Goal: Information Seeking & Learning: Learn about a topic

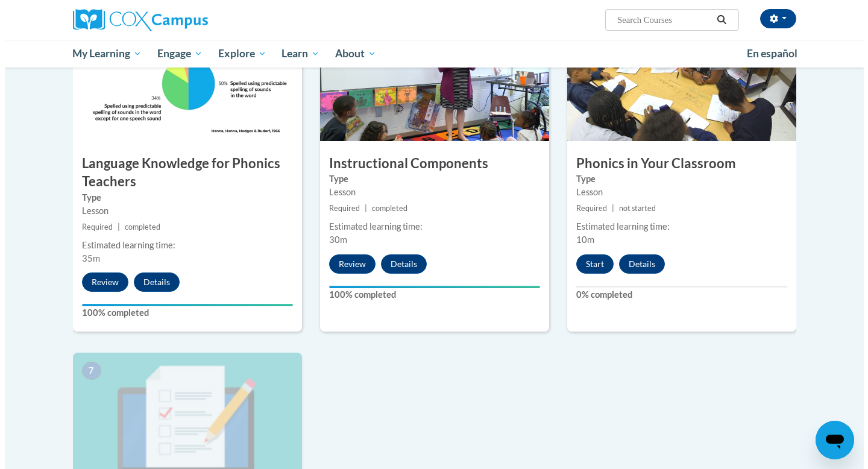
scroll to position [609, 0]
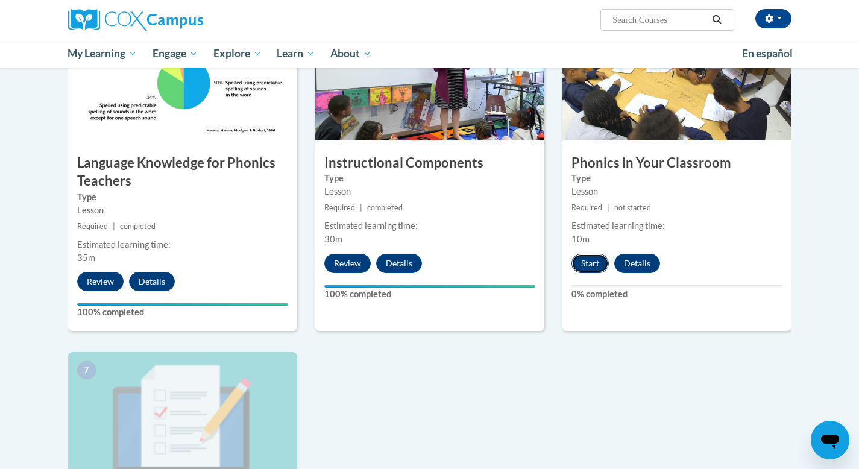
click at [589, 266] on button "Start" at bounding box center [589, 263] width 37 height 19
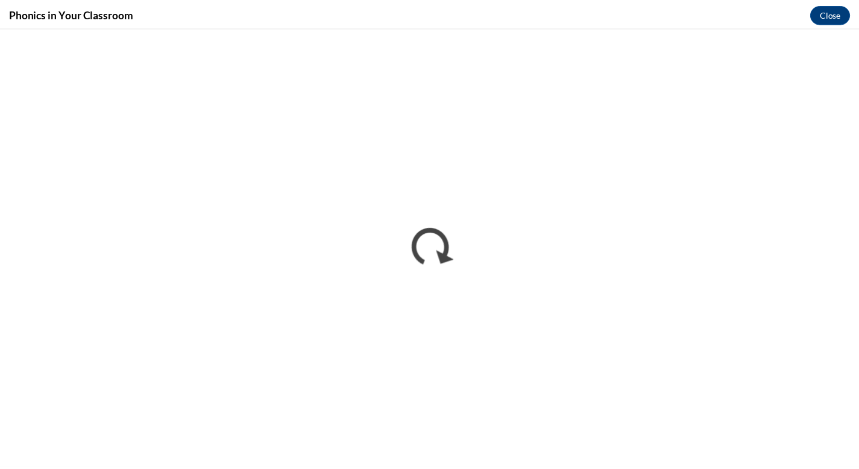
scroll to position [0, 0]
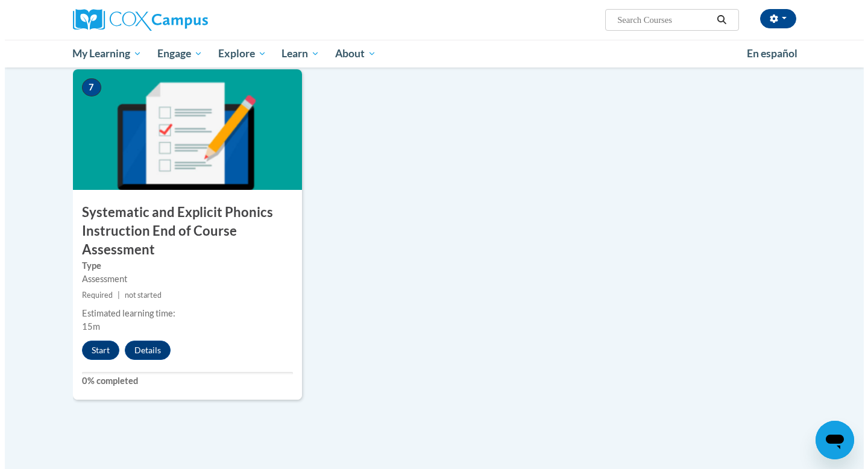
scroll to position [957, 0]
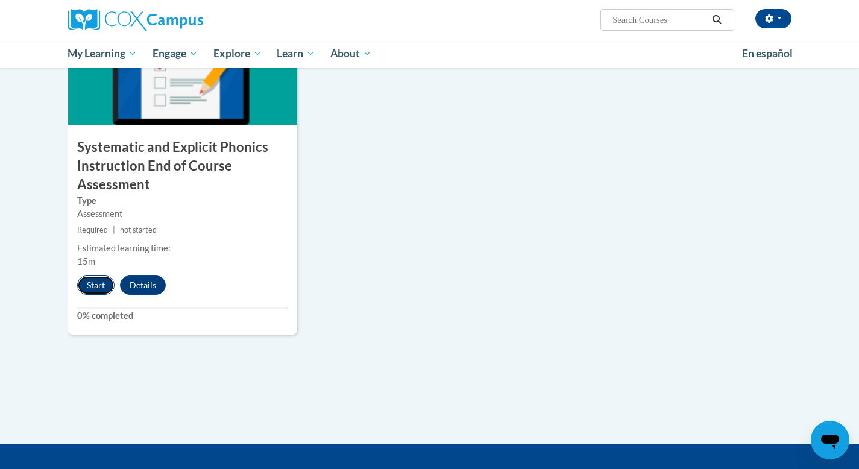
click at [92, 288] on button "Start" at bounding box center [95, 284] width 37 height 19
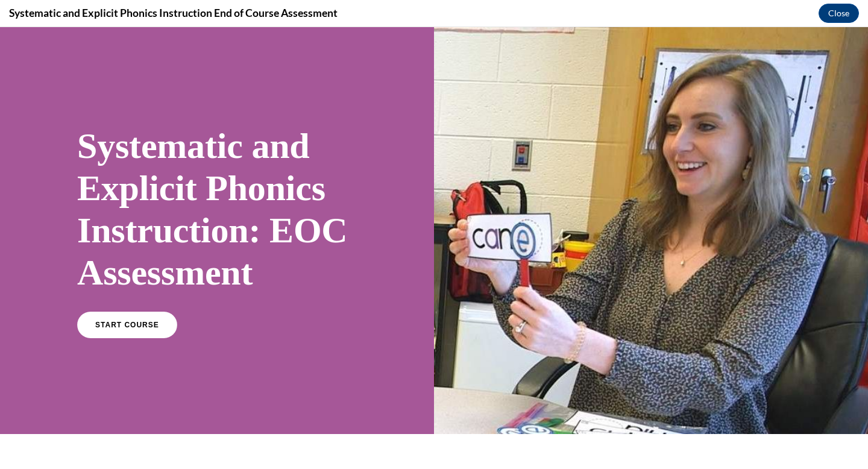
scroll to position [180, 0]
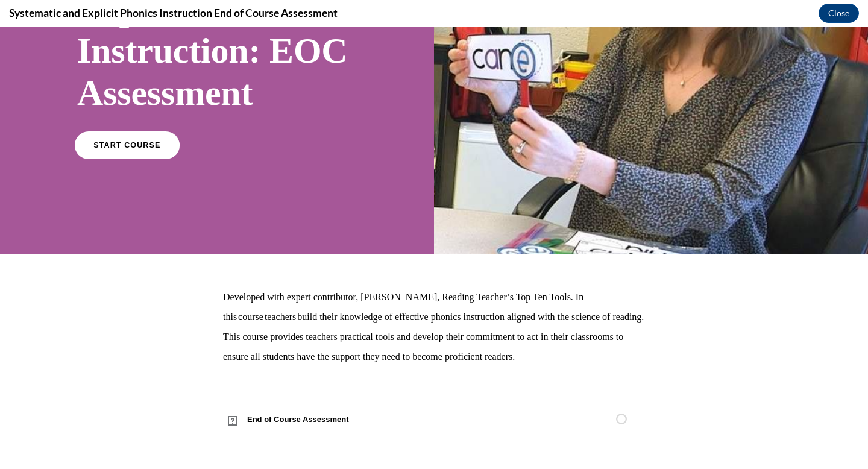
click at [137, 151] on link "START COURSE" at bounding box center [127, 145] width 105 height 28
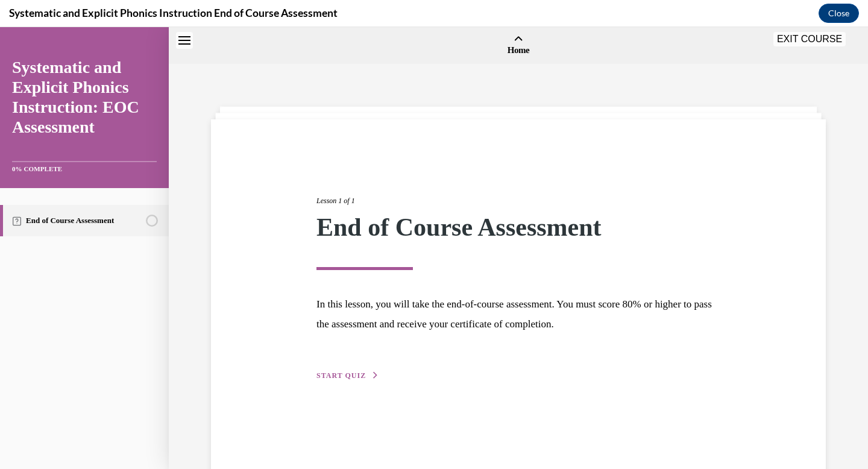
scroll to position [37, 0]
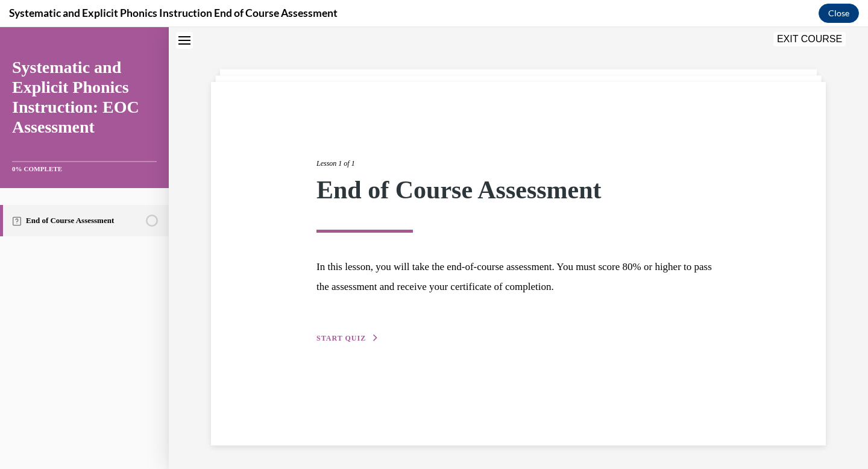
click at [357, 331] on div "Lesson 1 of 1 End of Course Assessment In this lesson, you will take the end-of…" at bounding box center [518, 237] width 422 height 215
click at [357, 337] on span "START QUIZ" at bounding box center [340, 338] width 49 height 8
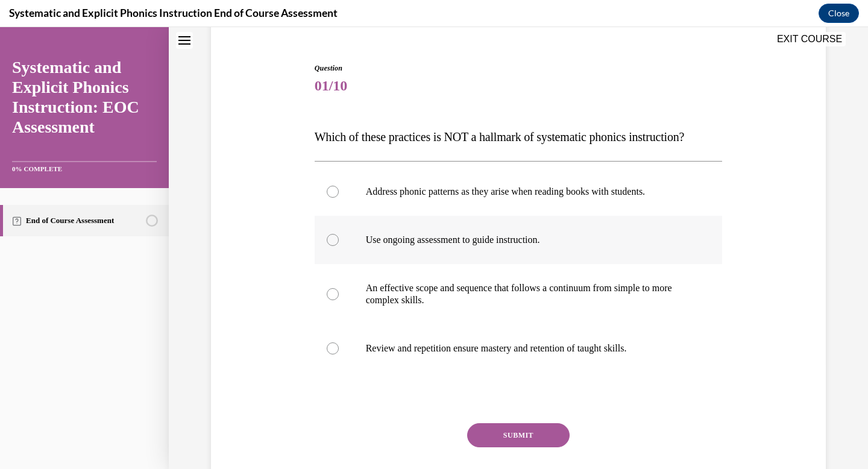
scroll to position [104, 0]
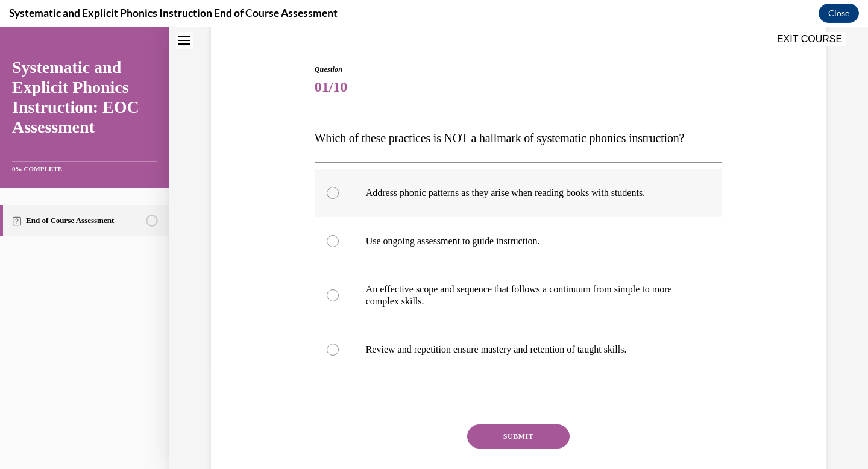
click at [331, 190] on div at bounding box center [333, 193] width 12 height 12
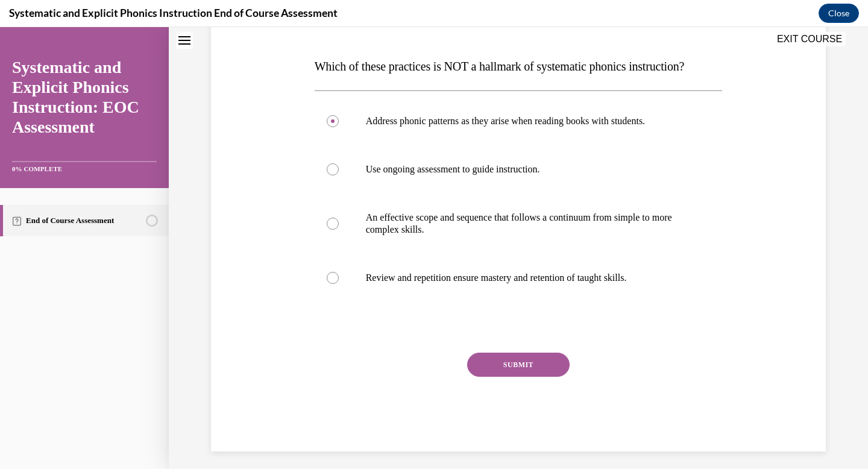
click at [539, 360] on button "SUBMIT" at bounding box center [518, 365] width 102 height 24
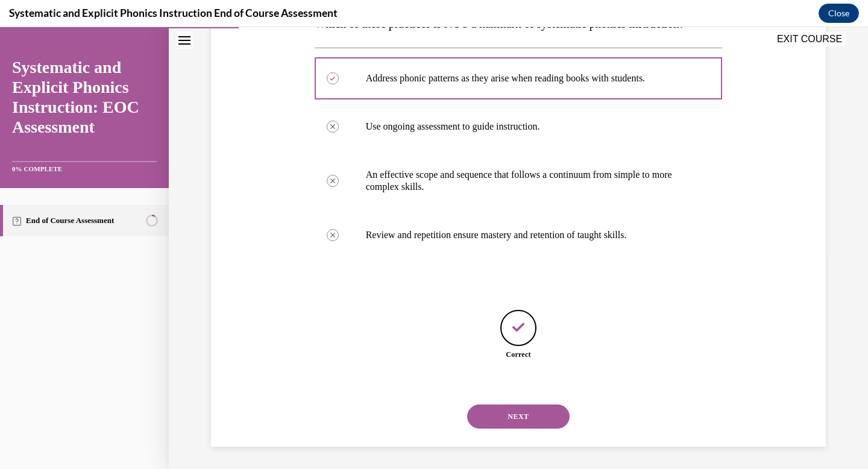
scroll to position [220, 0]
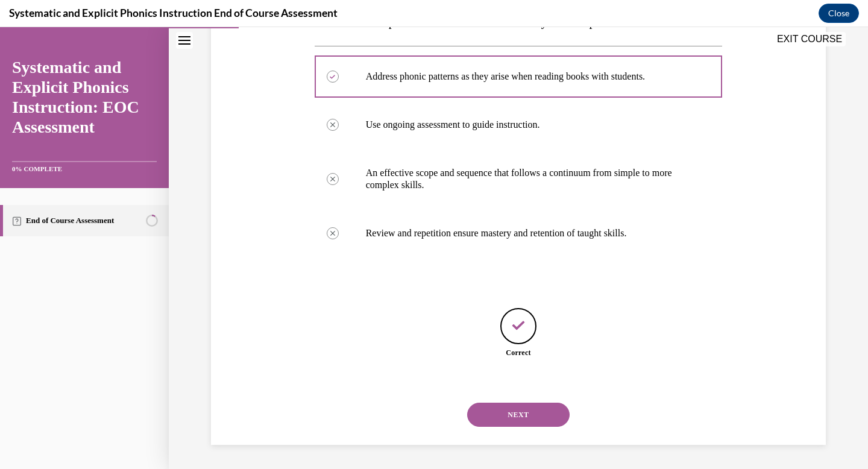
click at [515, 424] on button "NEXT" at bounding box center [518, 415] width 102 height 24
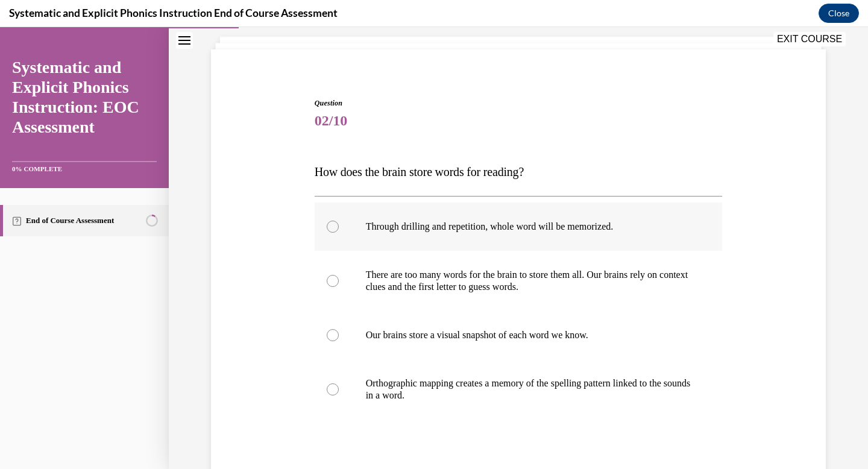
scroll to position [75, 0]
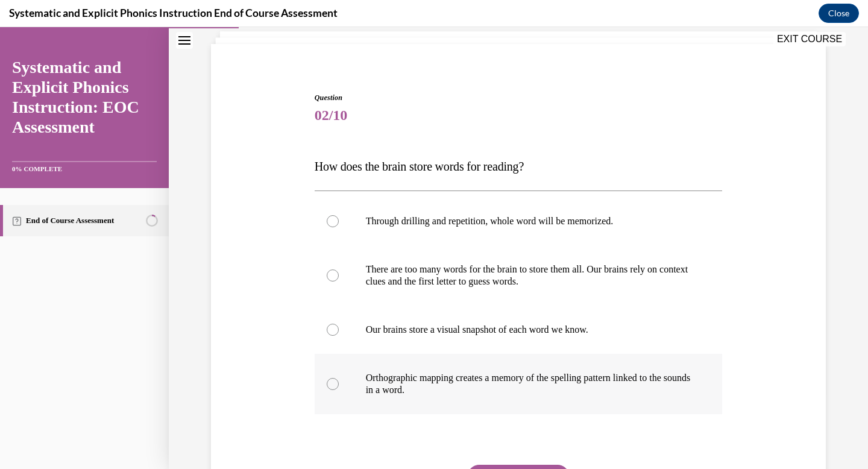
click at [503, 384] on p "Orthographic mapping creates a memory of the spelling pattern linked to the sou…" at bounding box center [529, 384] width 327 height 24
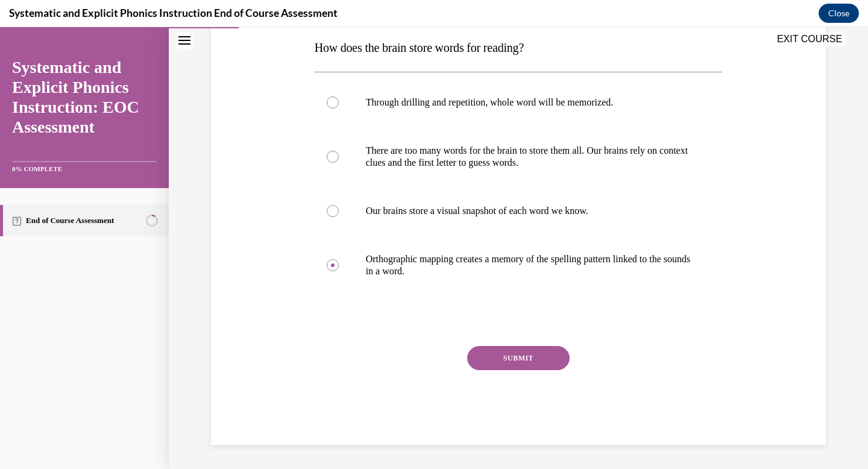
click at [507, 358] on button "SUBMIT" at bounding box center [518, 358] width 102 height 24
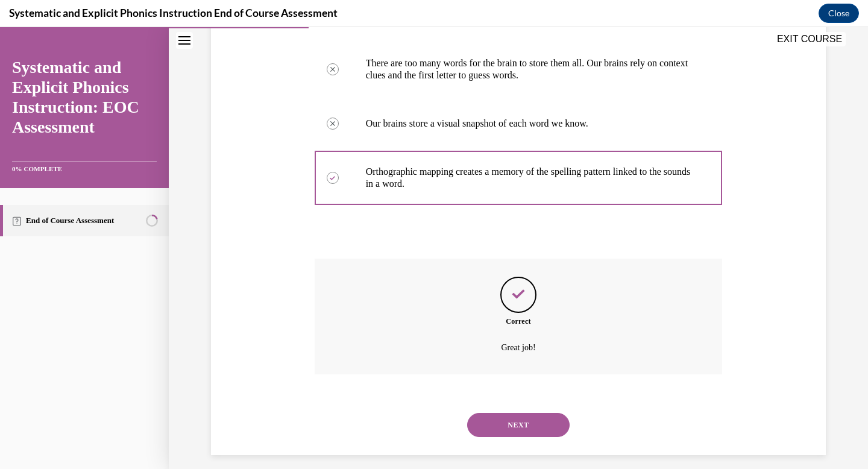
scroll to position [292, 0]
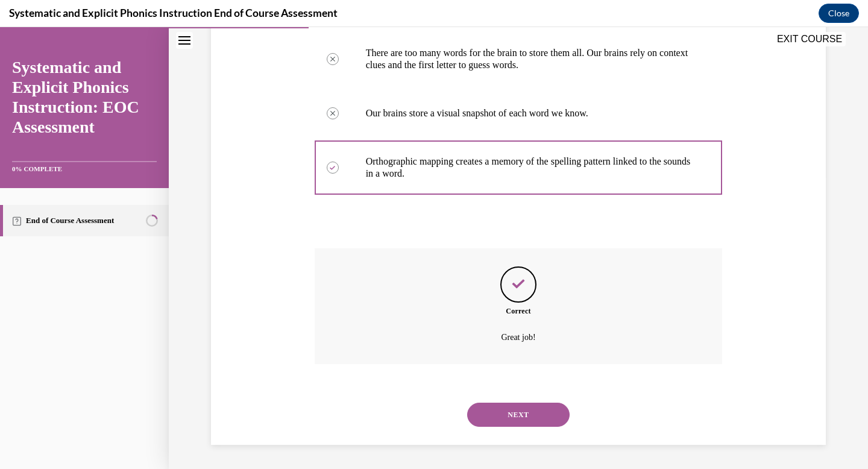
click at [515, 412] on button "NEXT" at bounding box center [518, 415] width 102 height 24
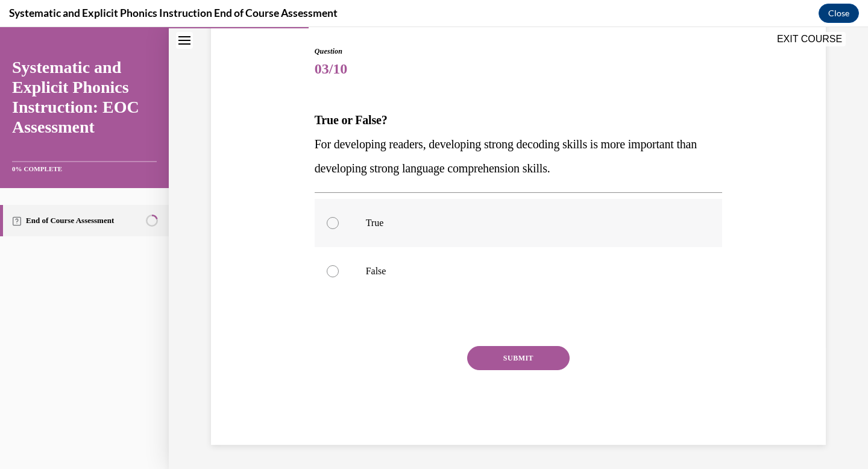
click at [341, 221] on div at bounding box center [519, 223] width 408 height 48
click at [510, 347] on button "SUBMIT" at bounding box center [518, 358] width 102 height 24
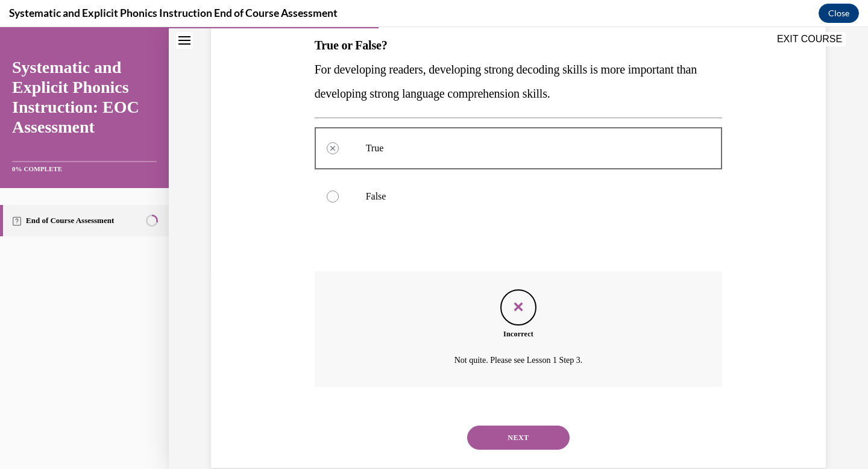
scroll to position [219, 0]
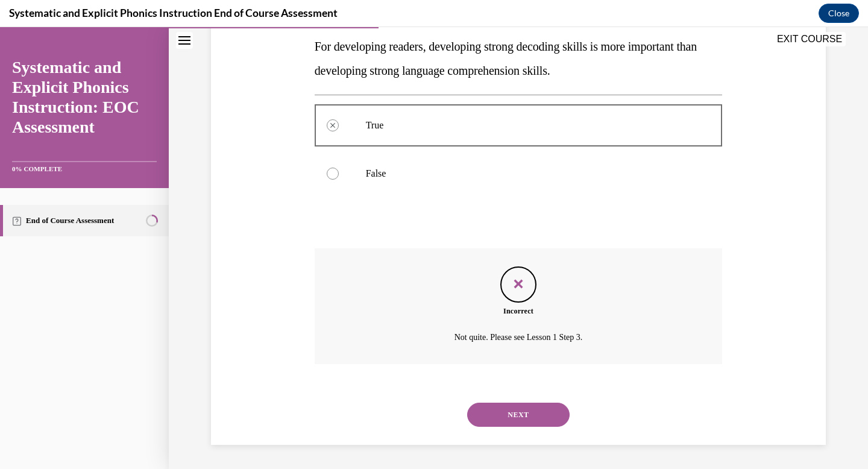
click at [509, 417] on button "NEXT" at bounding box center [518, 415] width 102 height 24
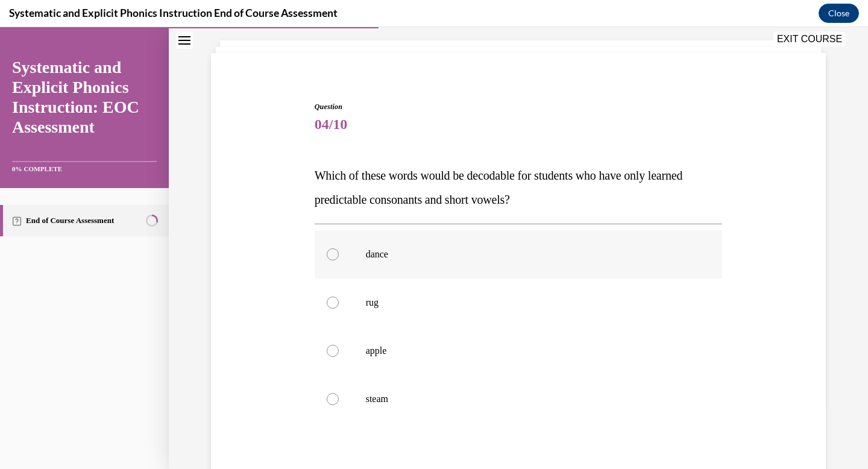
scroll to position [69, 0]
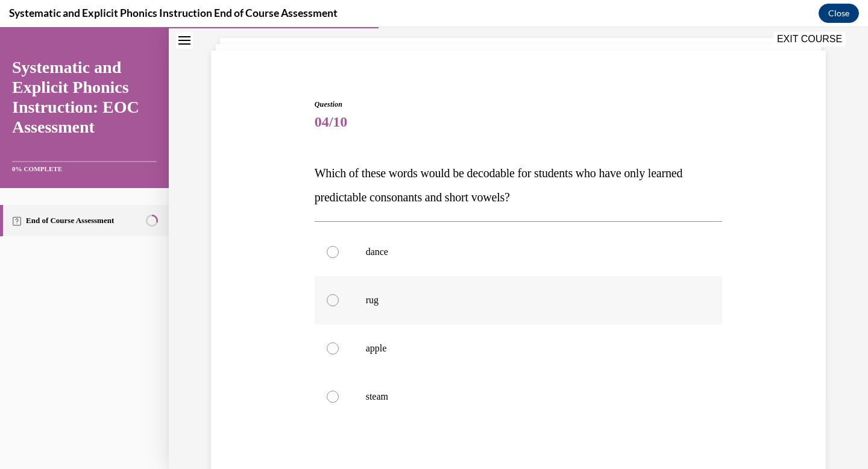
click at [378, 302] on p "rug" at bounding box center [529, 300] width 327 height 12
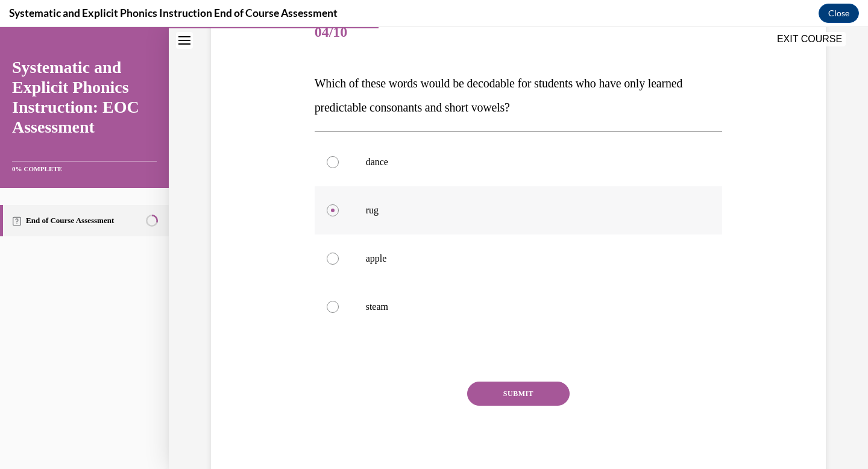
scroll to position [160, 0]
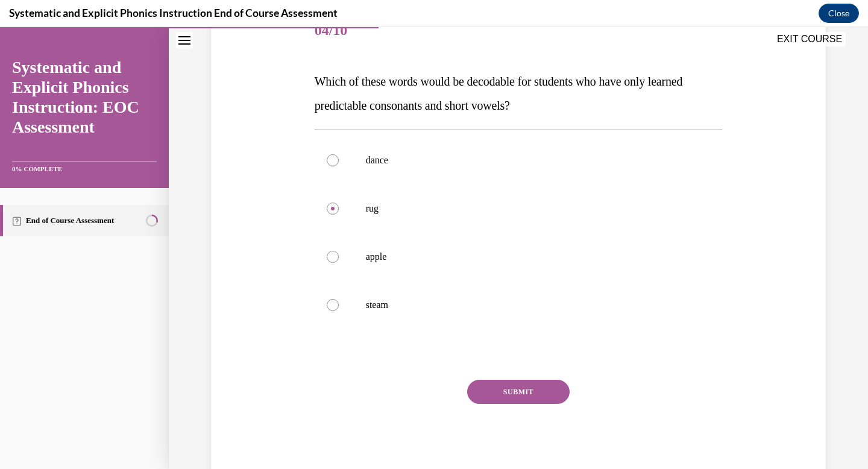
click at [506, 395] on button "SUBMIT" at bounding box center [518, 392] width 102 height 24
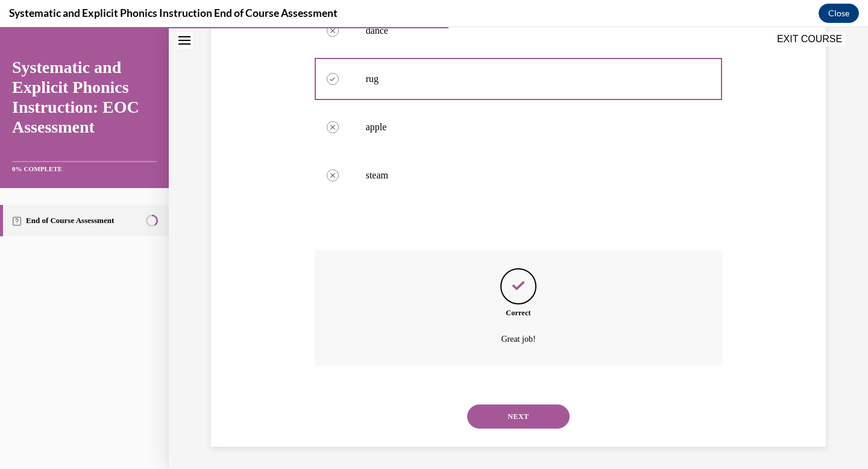
scroll to position [292, 0]
click at [509, 425] on button "NEXT" at bounding box center [518, 415] width 102 height 24
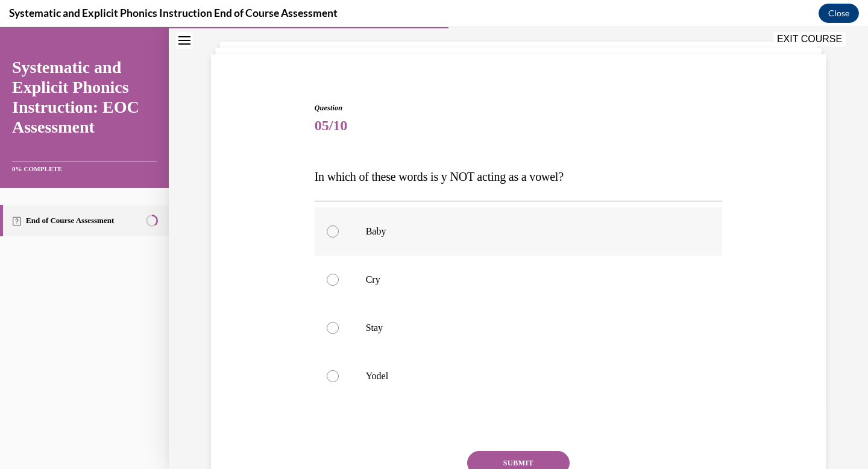
scroll to position [66, 0]
click at [327, 374] on div at bounding box center [333, 375] width 12 height 12
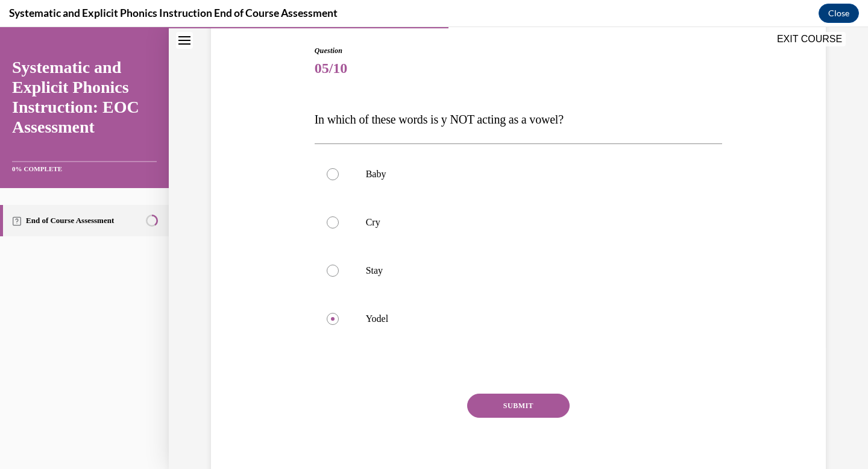
click at [508, 407] on button "SUBMIT" at bounding box center [518, 405] width 102 height 24
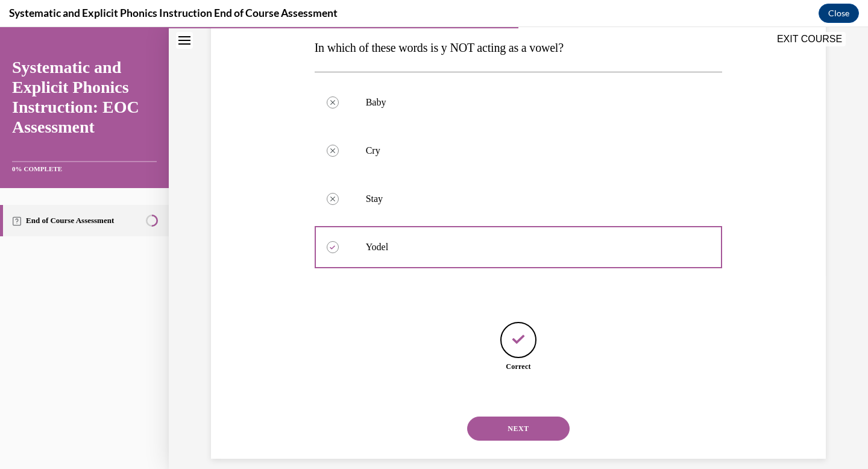
scroll to position [208, 0]
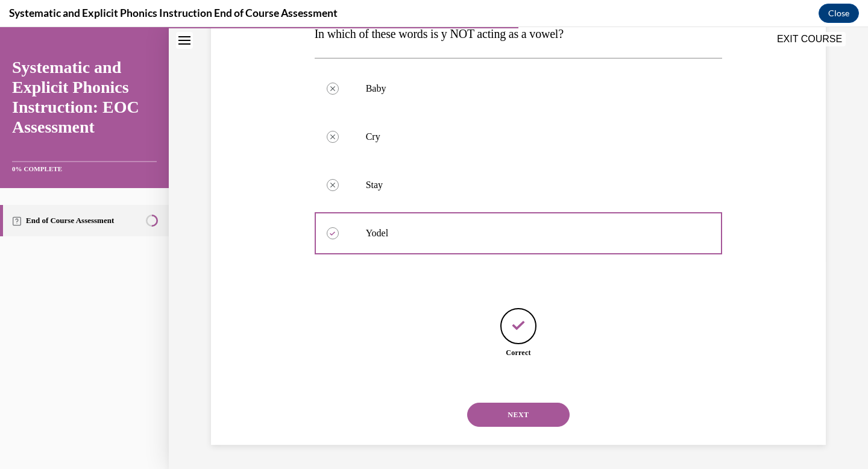
click at [513, 417] on button "NEXT" at bounding box center [518, 415] width 102 height 24
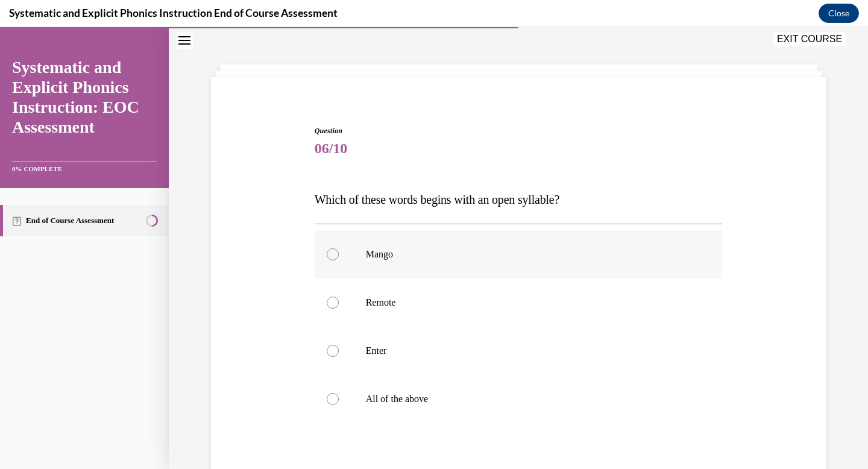
scroll to position [43, 0]
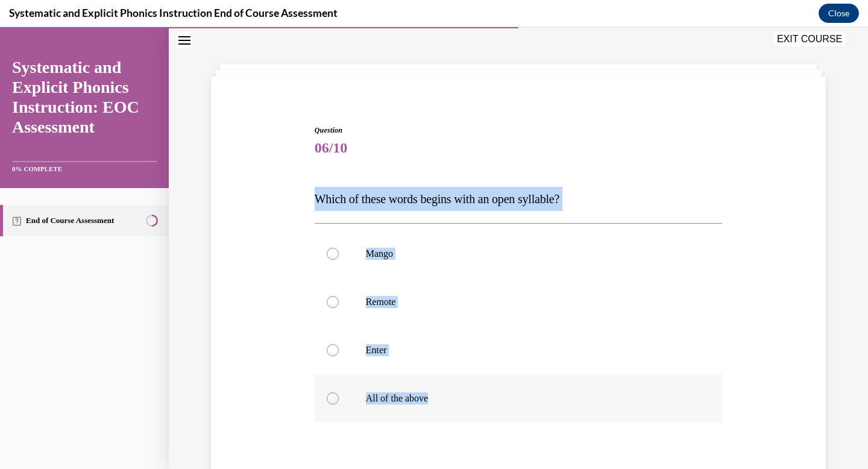
drag, startPoint x: 310, startPoint y: 195, endPoint x: 554, endPoint y: 403, distance: 320.7
click at [554, 403] on div "Question 06/10 Which of these words begins with an open syllable? Mango Remote …" at bounding box center [519, 348] width 408 height 447
copy div "Which of these words begins with an open syllable? Mango Remote Enter All of th…"
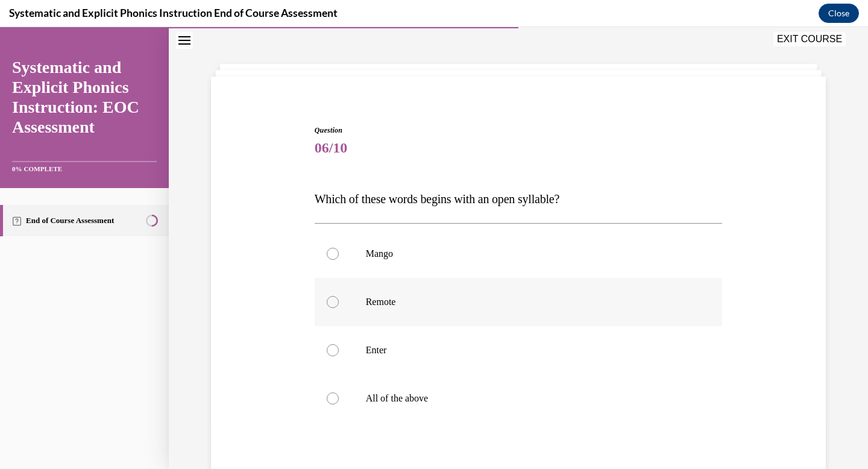
click at [333, 302] on div at bounding box center [333, 302] width 12 height 12
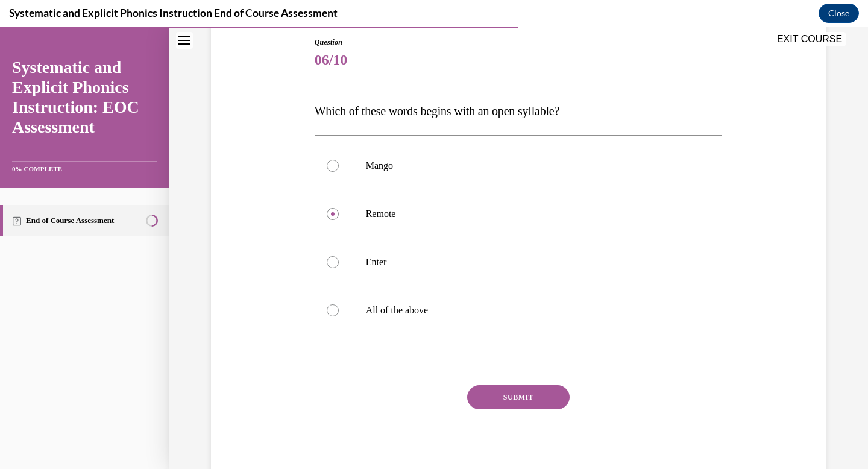
click at [509, 393] on button "SUBMIT" at bounding box center [518, 397] width 102 height 24
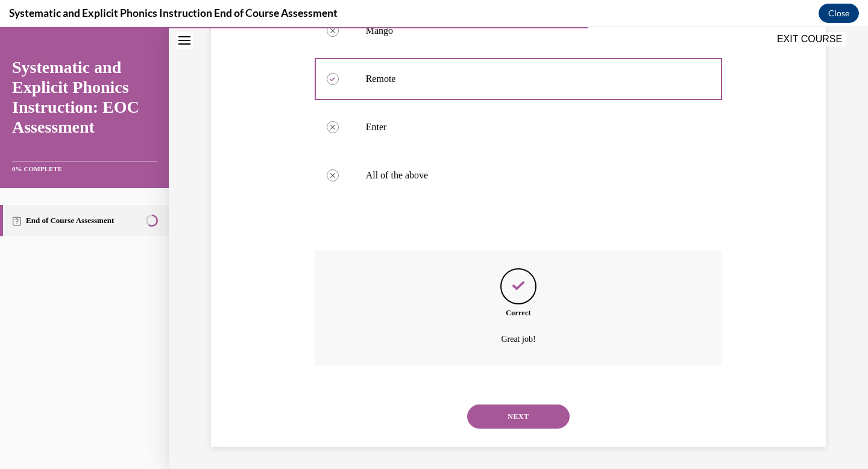
scroll to position [268, 0]
click at [510, 425] on button "NEXT" at bounding box center [518, 415] width 102 height 24
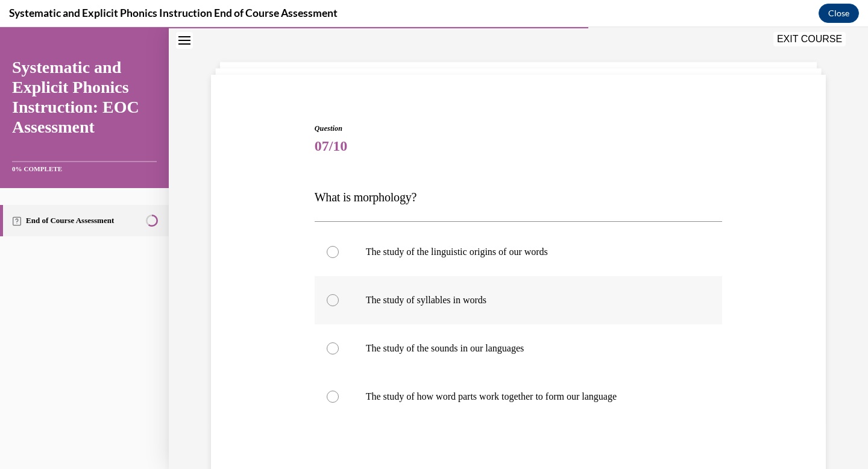
scroll to position [48, 0]
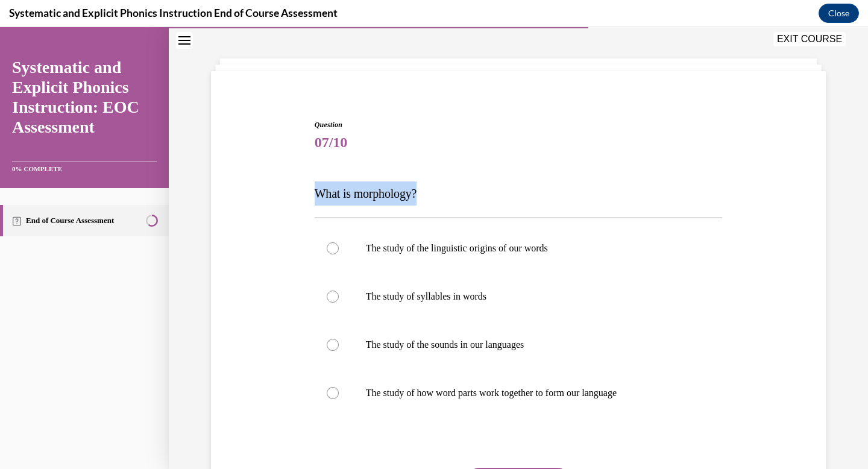
drag, startPoint x: 434, startPoint y: 192, endPoint x: 311, endPoint y: 190, distance: 122.9
click at [315, 190] on p "What is morphology?" at bounding box center [519, 193] width 408 height 24
copy span "What is morphology?"
click at [344, 398] on div at bounding box center [519, 393] width 408 height 48
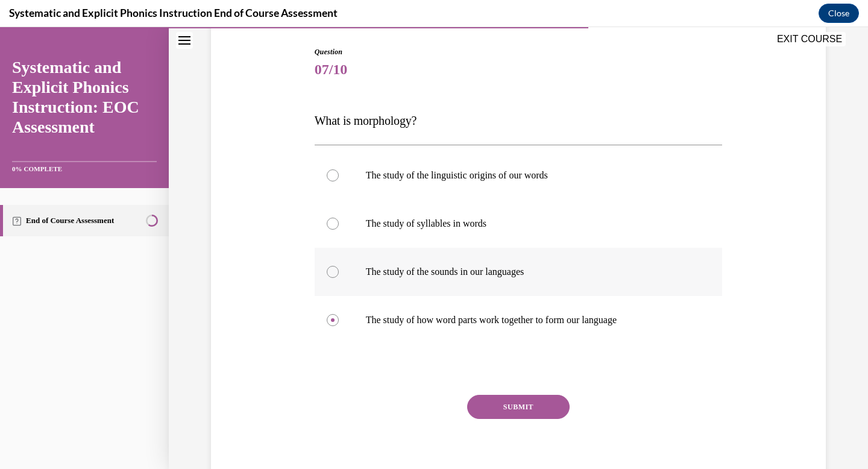
scroll to position [142, 0]
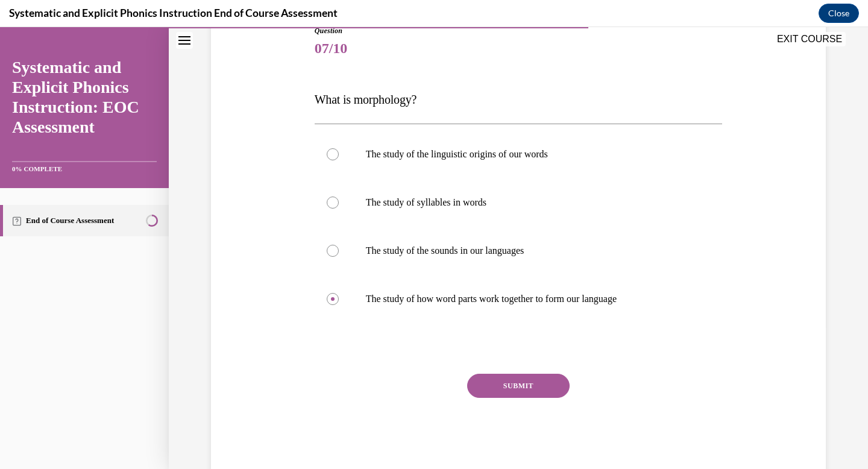
click at [544, 392] on button "SUBMIT" at bounding box center [518, 386] width 102 height 24
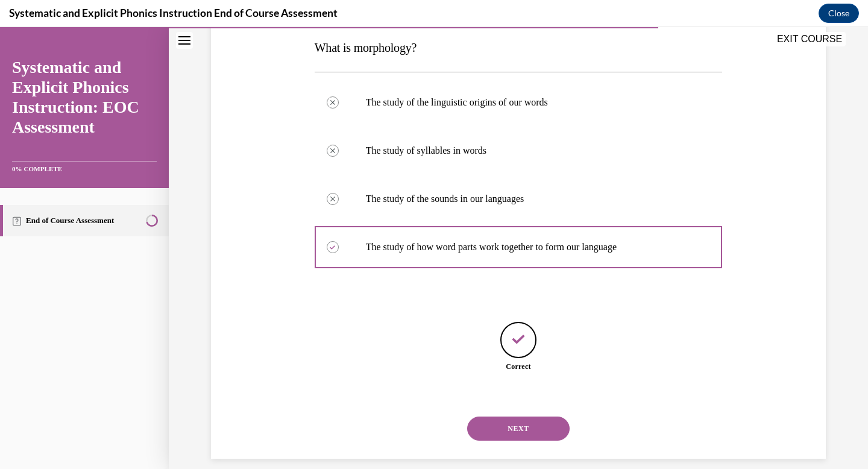
scroll to position [208, 0]
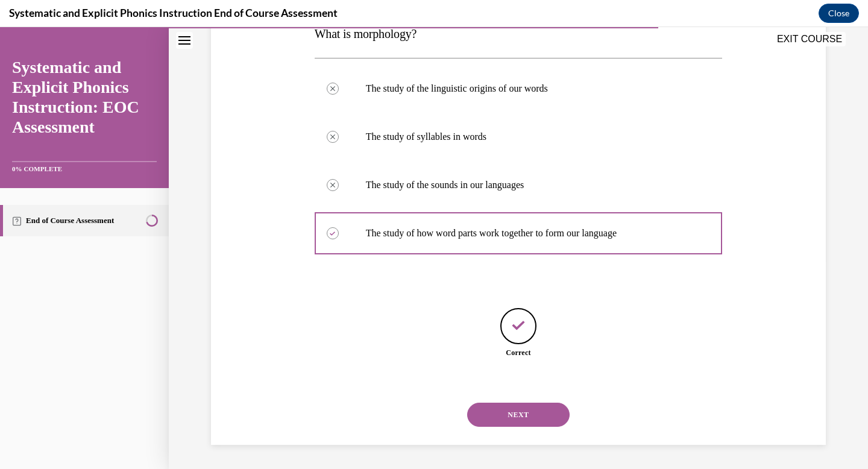
click at [527, 413] on button "NEXT" at bounding box center [518, 415] width 102 height 24
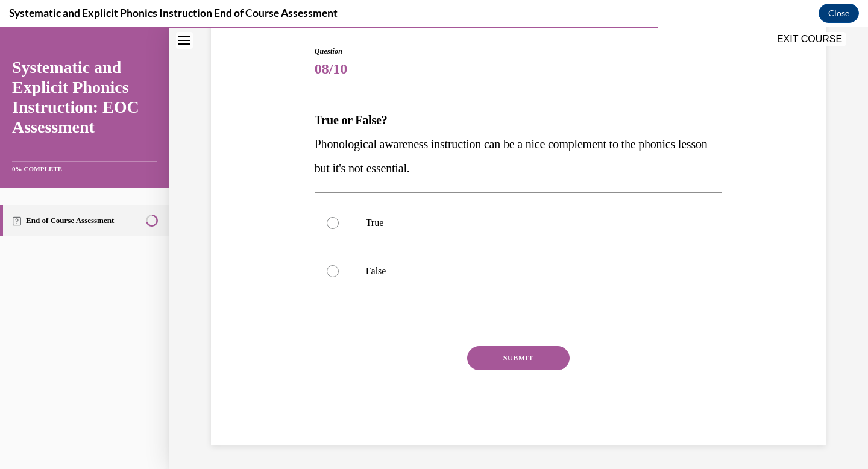
scroll to position [122, 0]
click at [358, 277] on div at bounding box center [519, 271] width 408 height 48
click at [524, 356] on button "SUBMIT" at bounding box center [518, 358] width 102 height 24
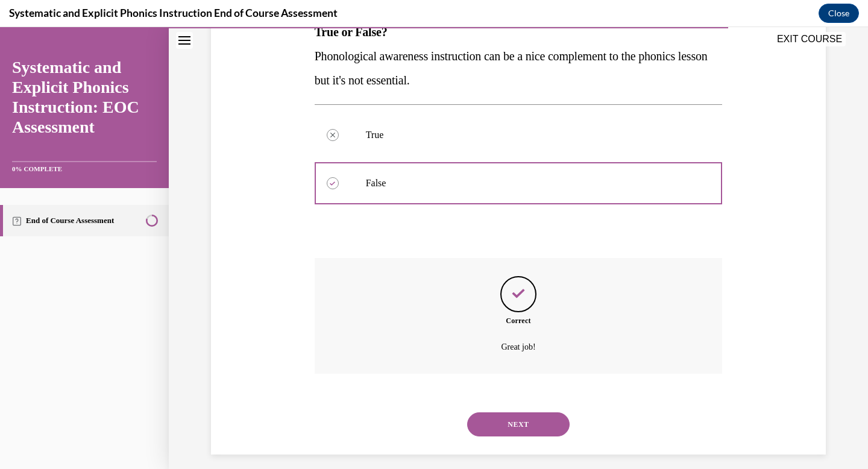
scroll to position [219, 0]
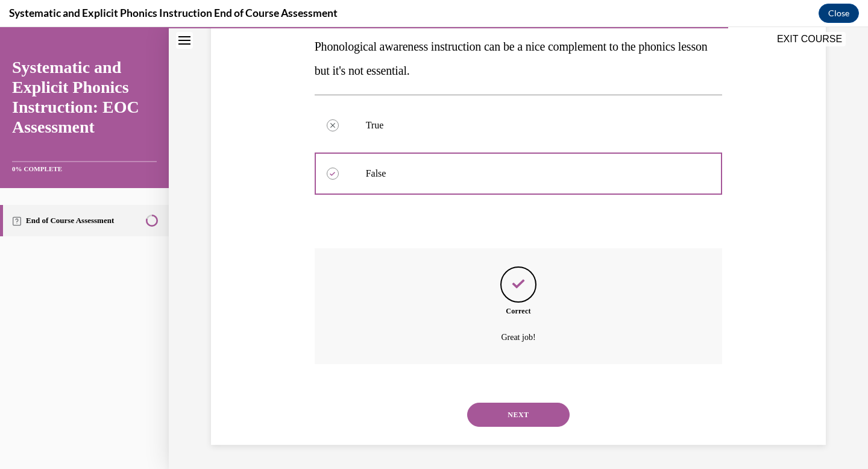
click at [521, 415] on button "NEXT" at bounding box center [518, 415] width 102 height 24
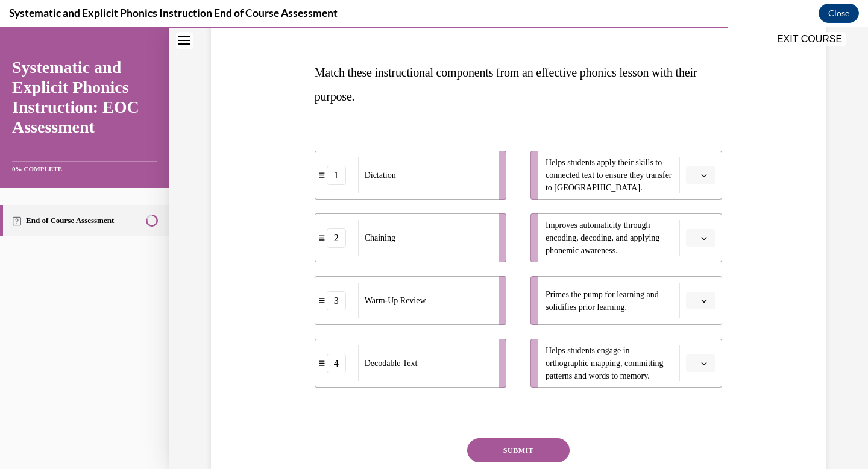
scroll to position [187, 0]
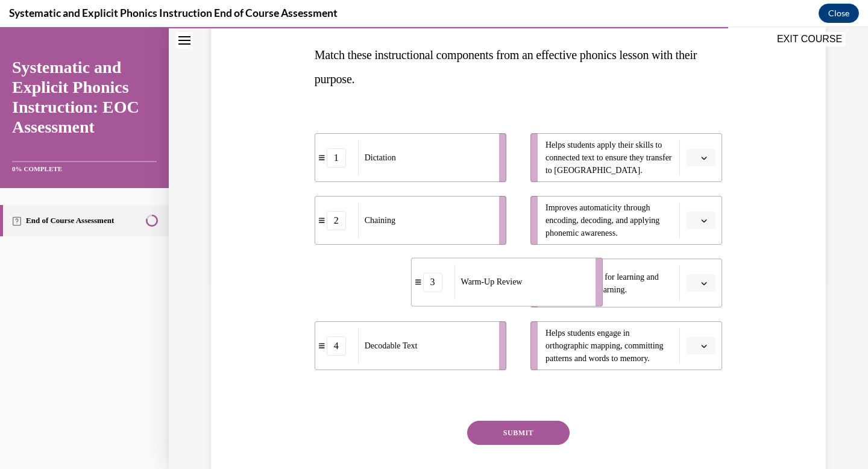
drag, startPoint x: 457, startPoint y: 285, endPoint x: 553, endPoint y: 284, distance: 95.8
click at [553, 284] on div "Warm-Up Review" at bounding box center [520, 282] width 133 height 36
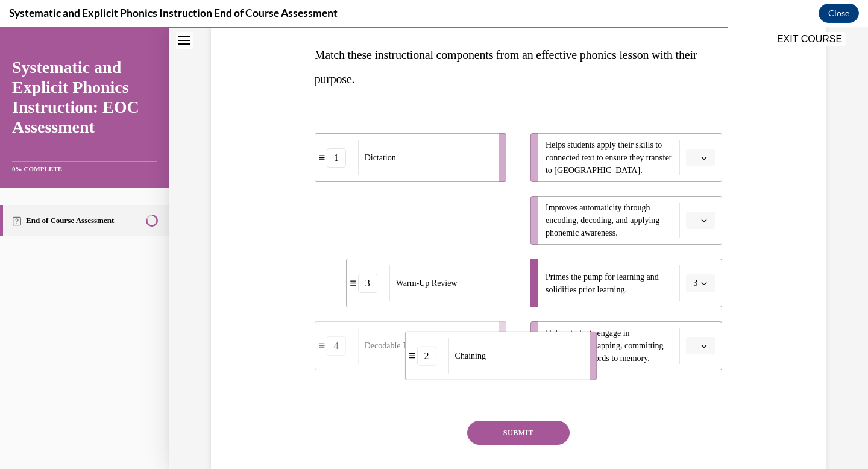
drag, startPoint x: 456, startPoint y: 207, endPoint x: 544, endPoint y: 342, distance: 160.8
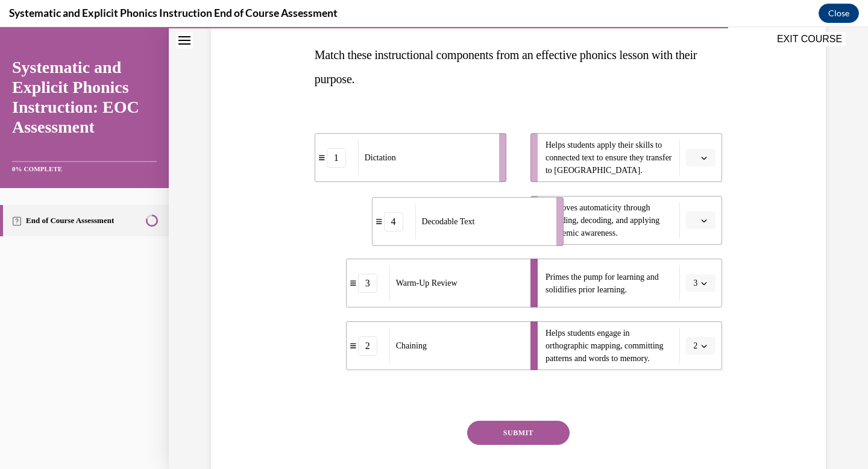
drag, startPoint x: 490, startPoint y: 220, endPoint x: 546, endPoint y: 222, distance: 56.1
click at [547, 222] on li "4 Decodable Text" at bounding box center [468, 221] width 192 height 49
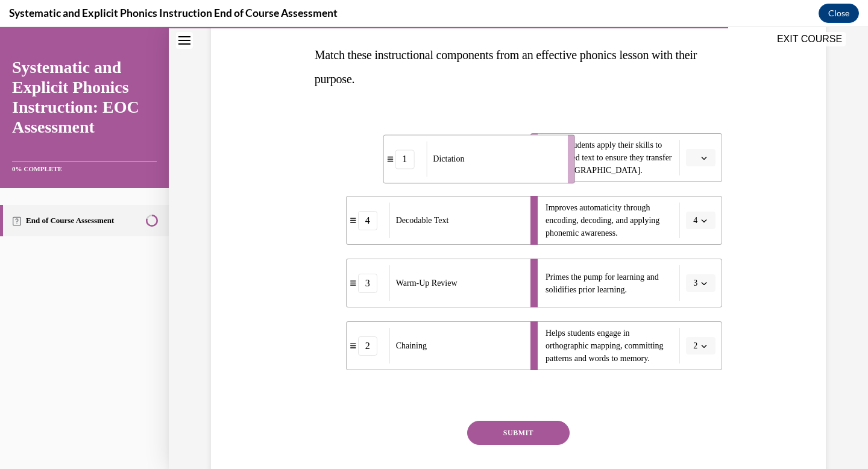
drag, startPoint x: 471, startPoint y: 160, endPoint x: 540, endPoint y: 162, distance: 68.7
click at [540, 162] on div "Dictation" at bounding box center [492, 159] width 133 height 36
click at [545, 430] on button "SUBMIT" at bounding box center [518, 433] width 102 height 24
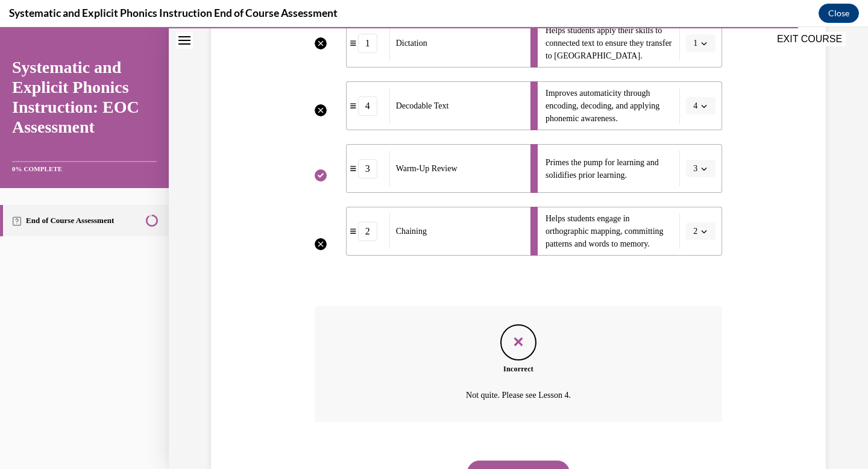
scroll to position [359, 0]
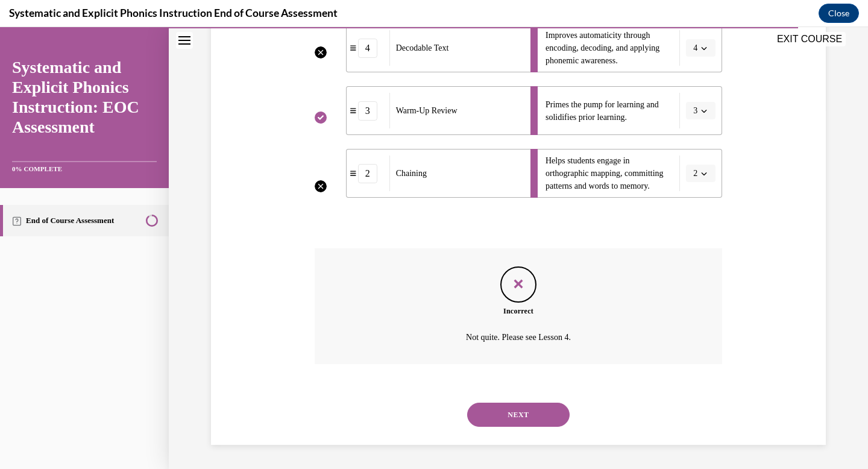
click at [520, 414] on button "NEXT" at bounding box center [518, 415] width 102 height 24
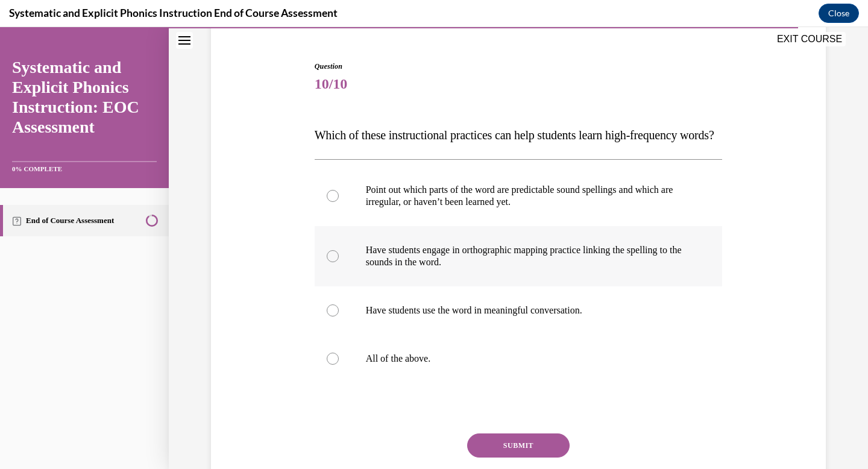
scroll to position [108, 0]
drag, startPoint x: 459, startPoint y: 391, endPoint x: 318, endPoint y: 163, distance: 268.1
click at [319, 160] on div "Question 10/10 Which of these instructional practices can help students learn h…" at bounding box center [519, 295] width 408 height 471
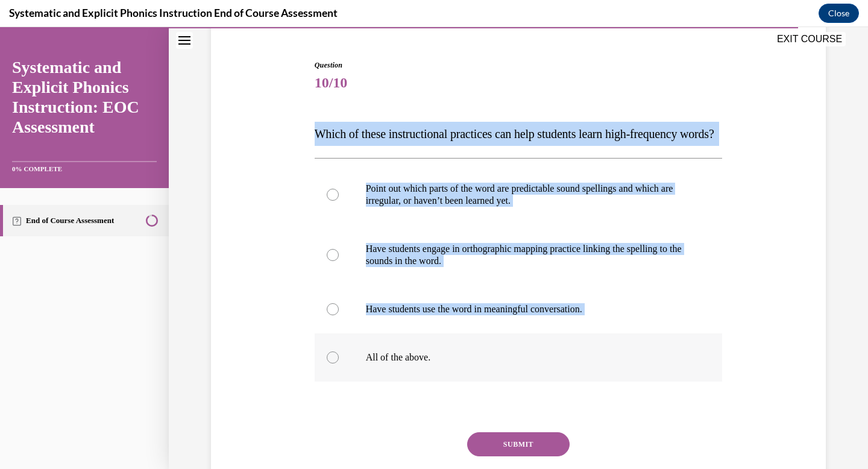
drag, startPoint x: 306, startPoint y: 130, endPoint x: 492, endPoint y: 401, distance: 328.4
click at [492, 401] on div "Question 10/10 Which of these instructional practices can help students learn h…" at bounding box center [518, 277] width 621 height 507
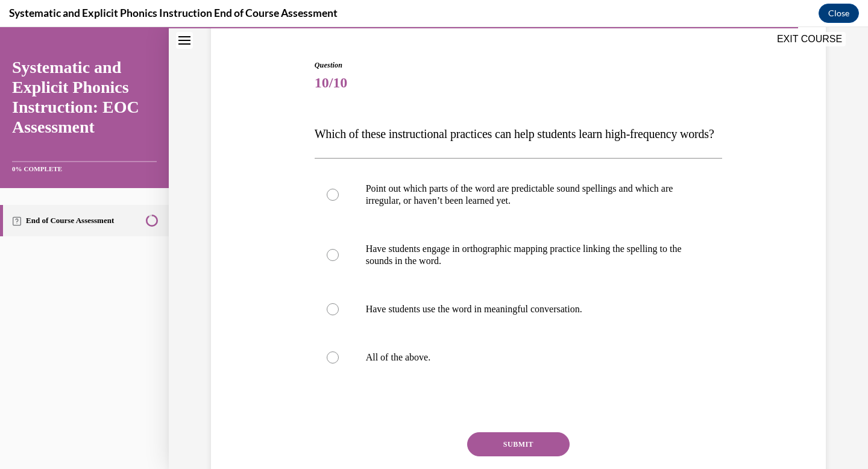
click at [302, 113] on div "Question 10/10 Which of these instructional practices can help students learn h…" at bounding box center [518, 277] width 621 height 507
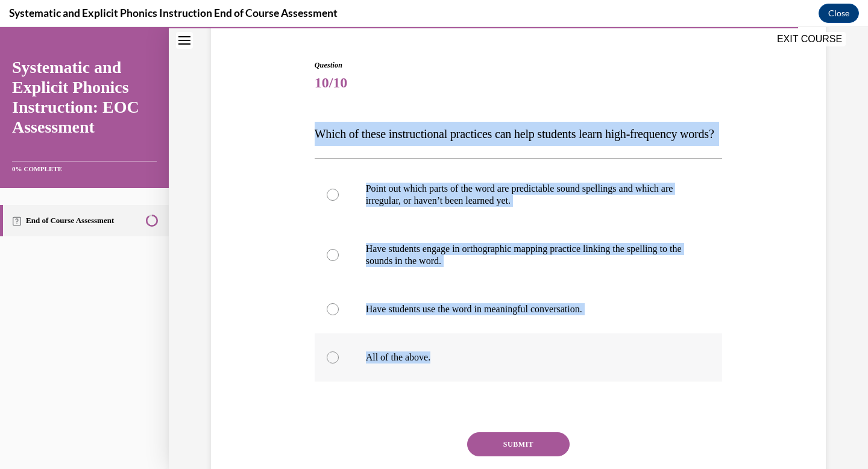
drag, startPoint x: 304, startPoint y: 126, endPoint x: 484, endPoint y: 378, distance: 310.0
click at [484, 378] on div "Question 10/10 Which of these instructional practices can help students learn h…" at bounding box center [518, 277] width 621 height 507
copy div "Which of these instructional practices can help students learn high-frequency w…"
click at [331, 363] on div at bounding box center [333, 357] width 12 height 12
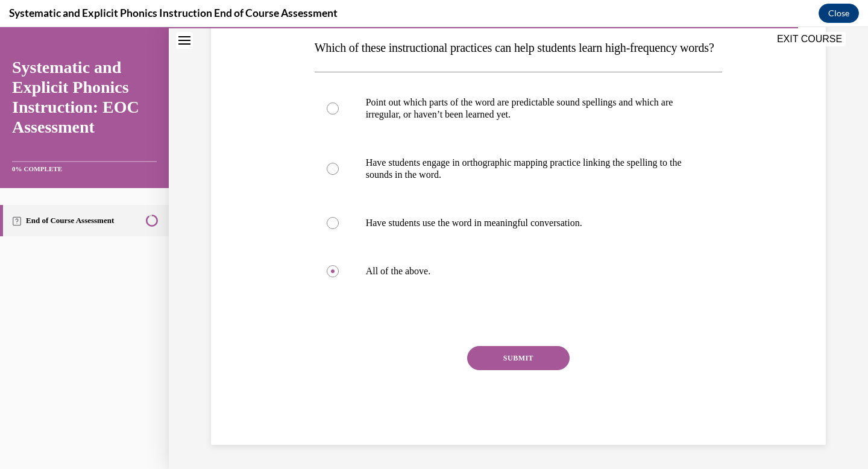
click at [528, 365] on button "SUBMIT" at bounding box center [518, 358] width 102 height 24
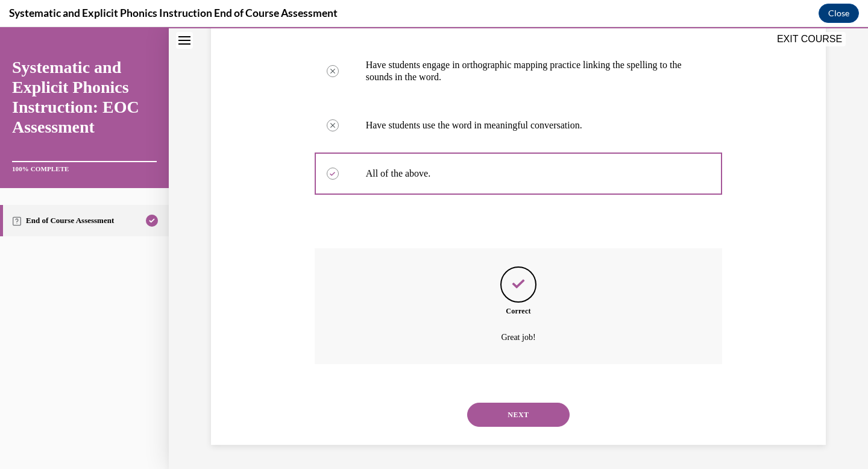
scroll to position [316, 0]
click at [527, 408] on button "NEXT" at bounding box center [518, 415] width 102 height 24
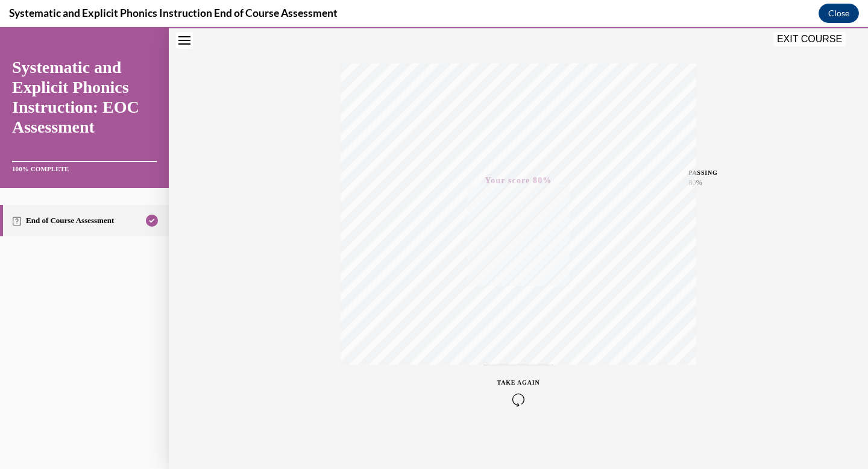
scroll to position [176, 0]
click at [832, 35] on button "EXIT COURSE" at bounding box center [809, 39] width 72 height 14
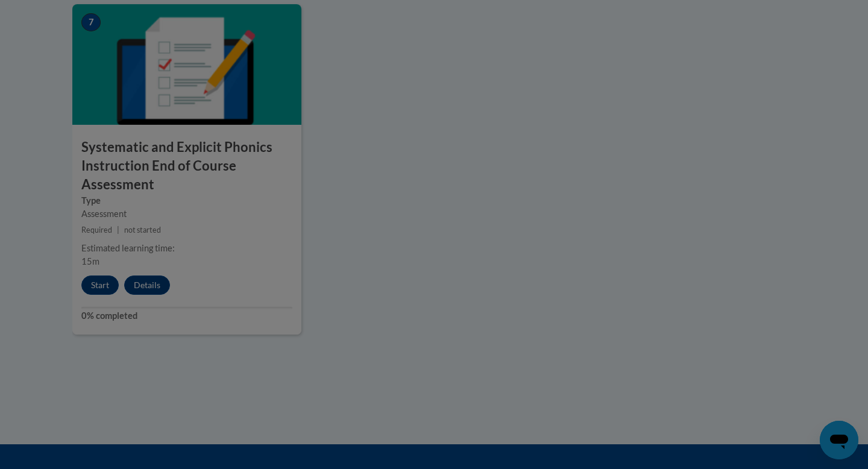
scroll to position [0, 0]
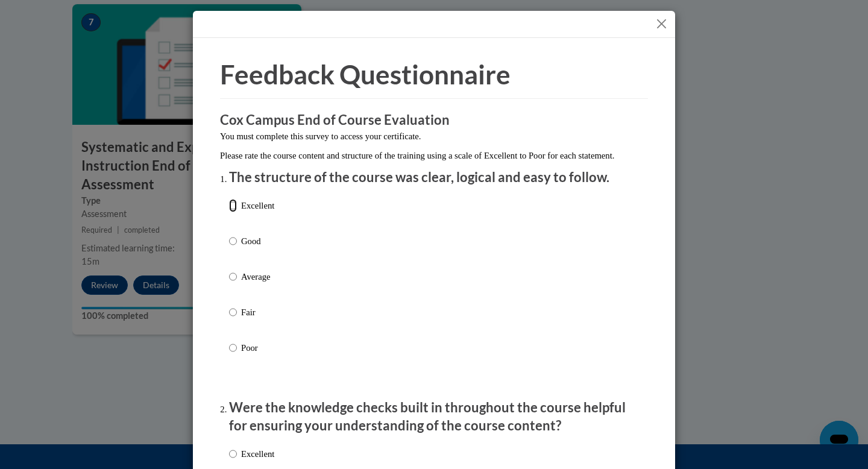
click at [229, 212] on input "Excellent" at bounding box center [233, 205] width 8 height 13
radio input "true"
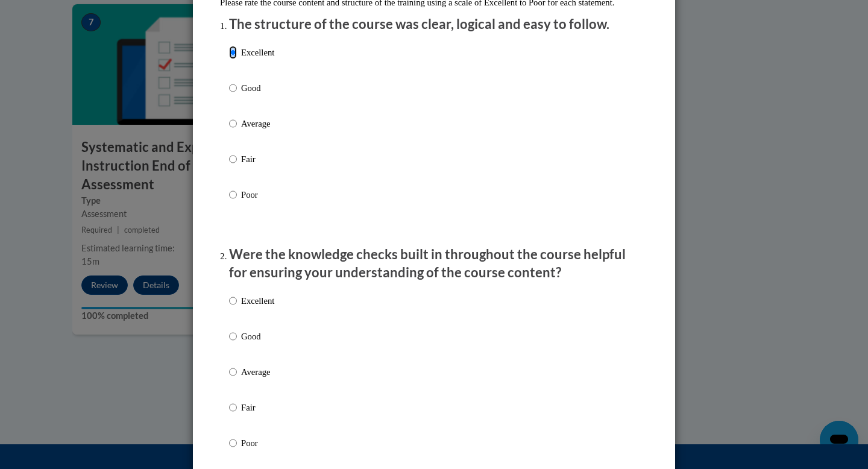
scroll to position [155, 0]
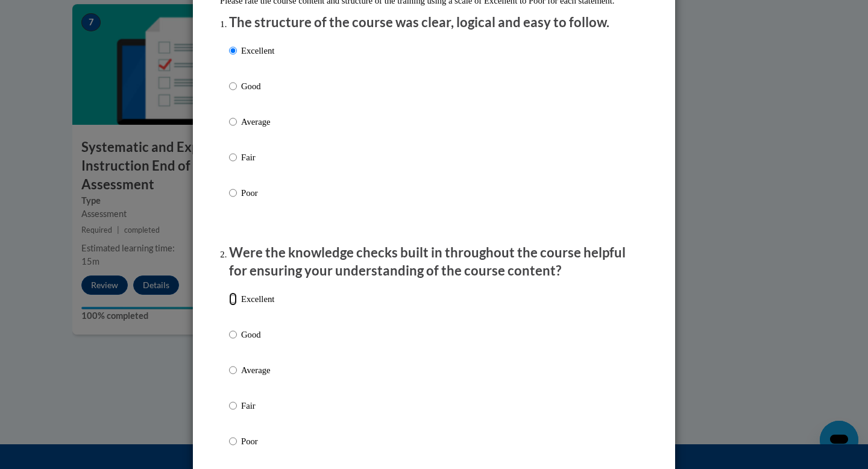
click at [229, 306] on input "Excellent" at bounding box center [233, 298] width 8 height 13
radio input "true"
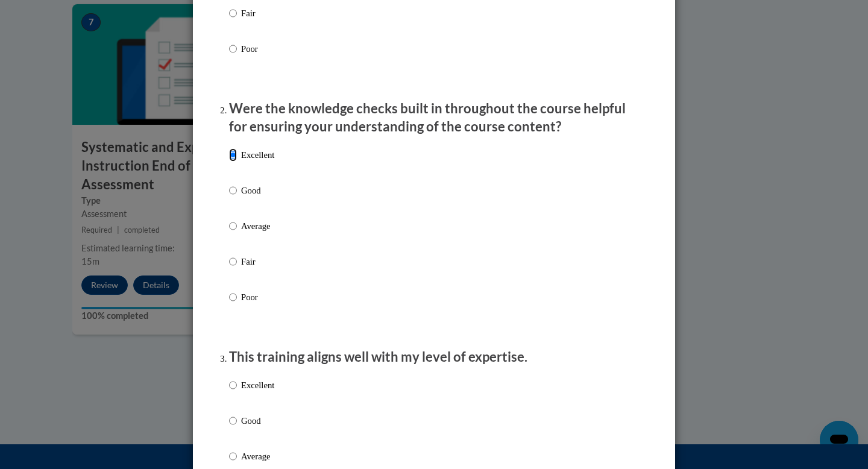
scroll to position [420, 0]
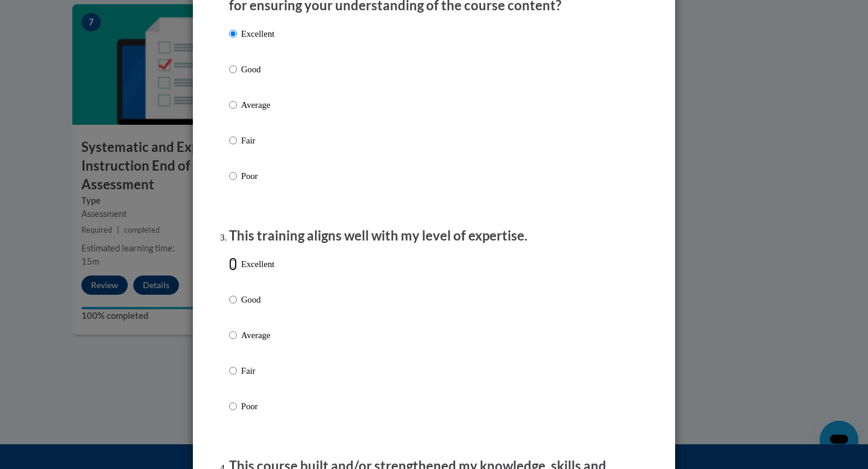
click at [229, 271] on input "Excellent" at bounding box center [233, 263] width 8 height 13
radio input "true"
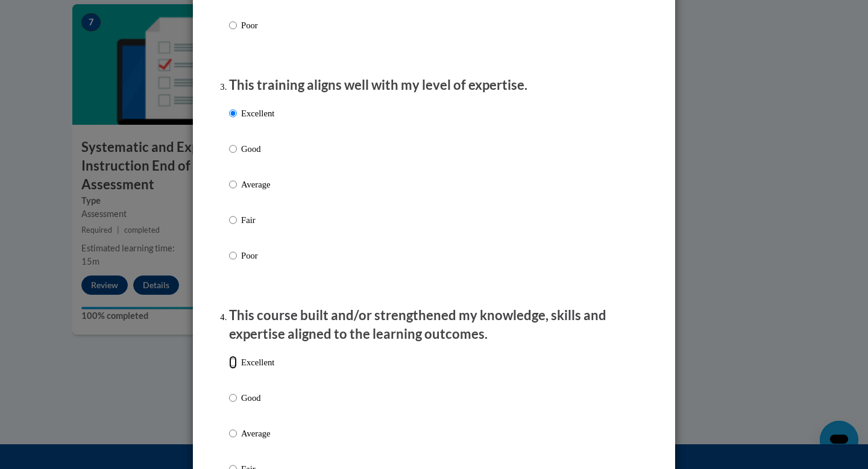
click at [231, 369] on input "Excellent" at bounding box center [233, 362] width 8 height 13
radio input "true"
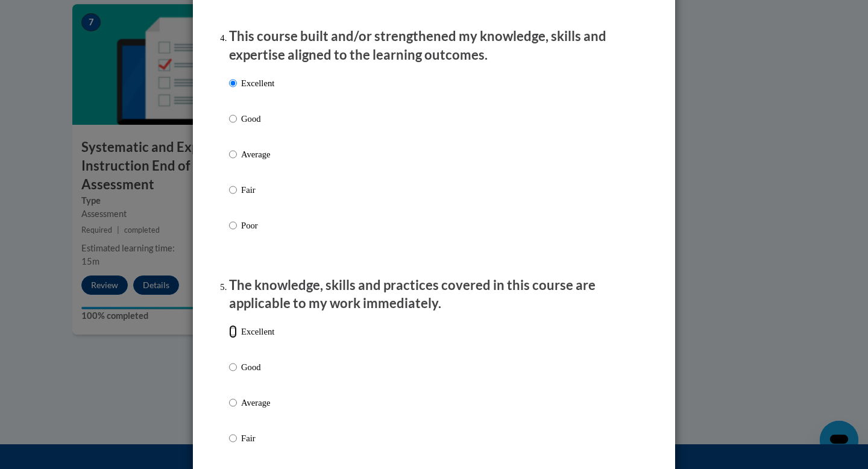
click at [229, 338] on input "Excellent" at bounding box center [233, 331] width 8 height 13
radio input "true"
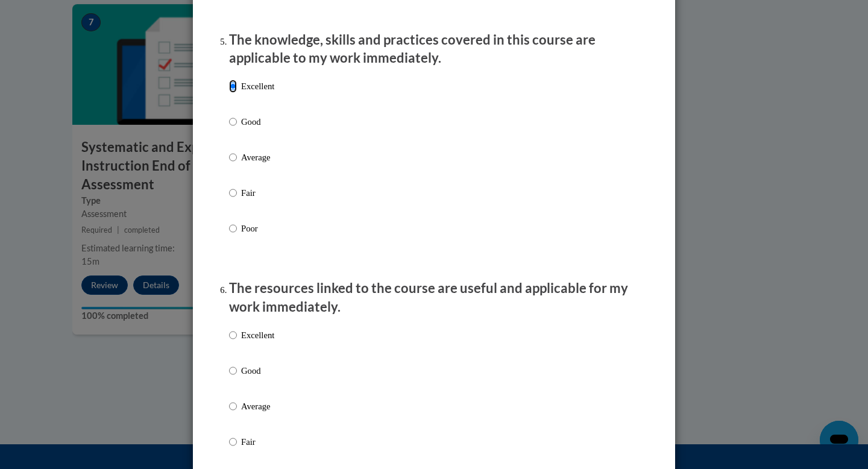
scroll to position [1286, 0]
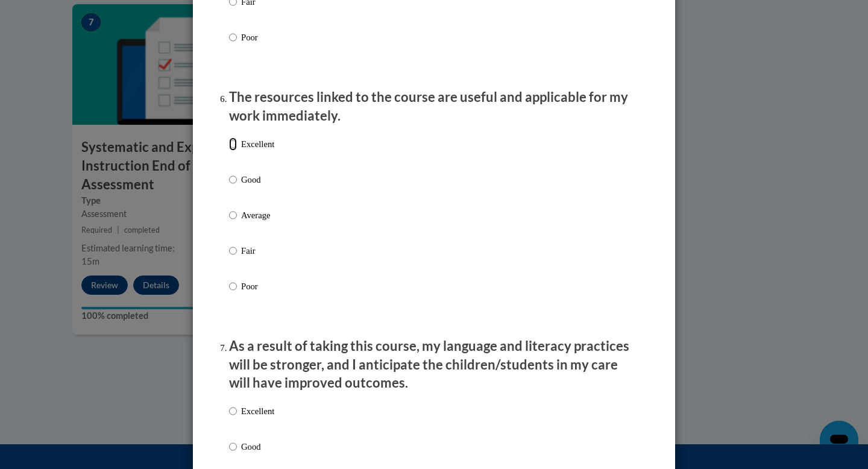
click at [230, 151] on input "Excellent" at bounding box center [233, 143] width 8 height 13
radio input "true"
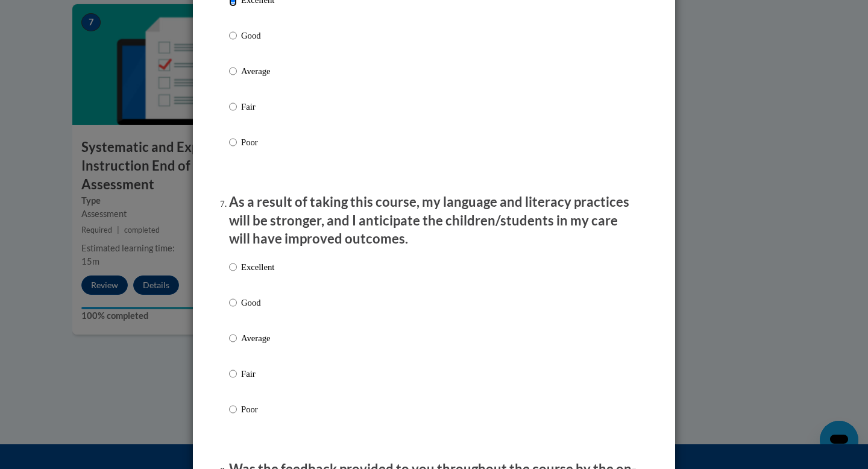
scroll to position [1432, 0]
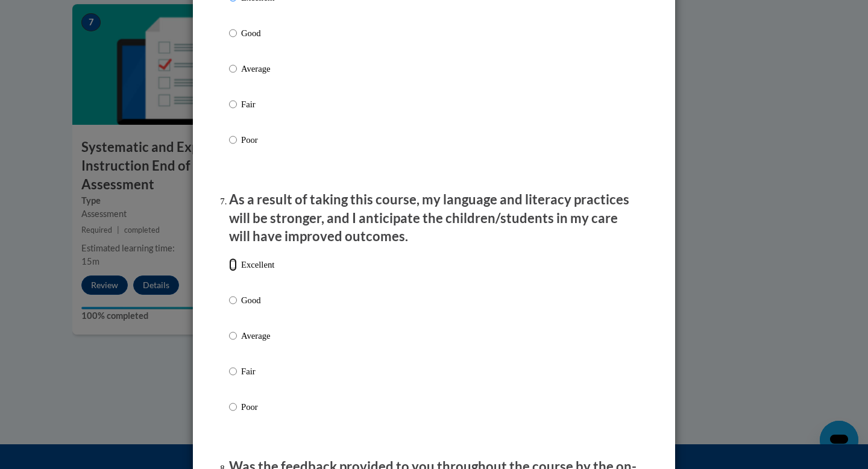
click at [231, 271] on input "Excellent" at bounding box center [233, 264] width 8 height 13
radio input "true"
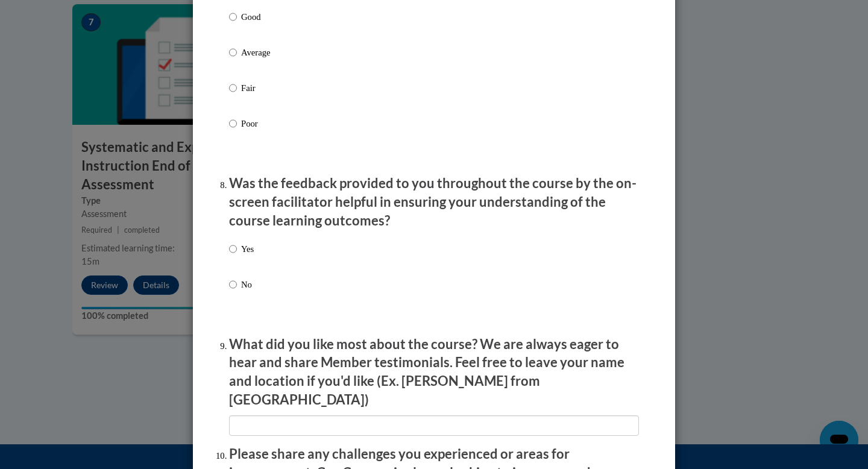
scroll to position [1752, 0]
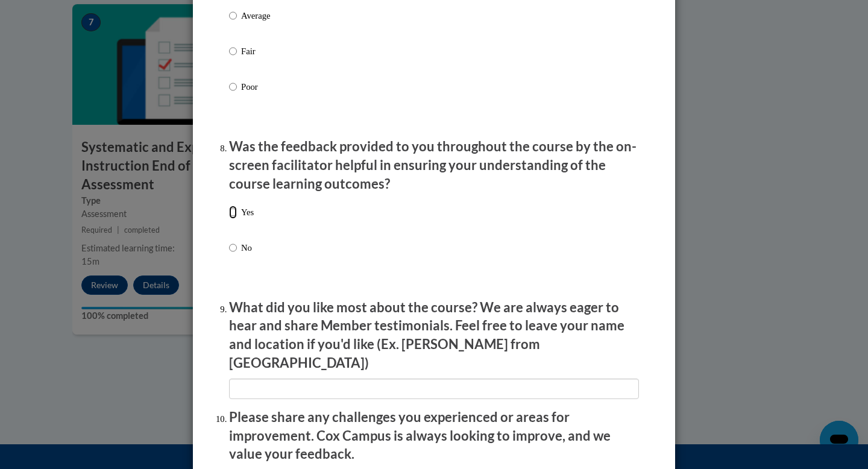
click at [229, 219] on input "Yes" at bounding box center [233, 211] width 8 height 13
radio input "true"
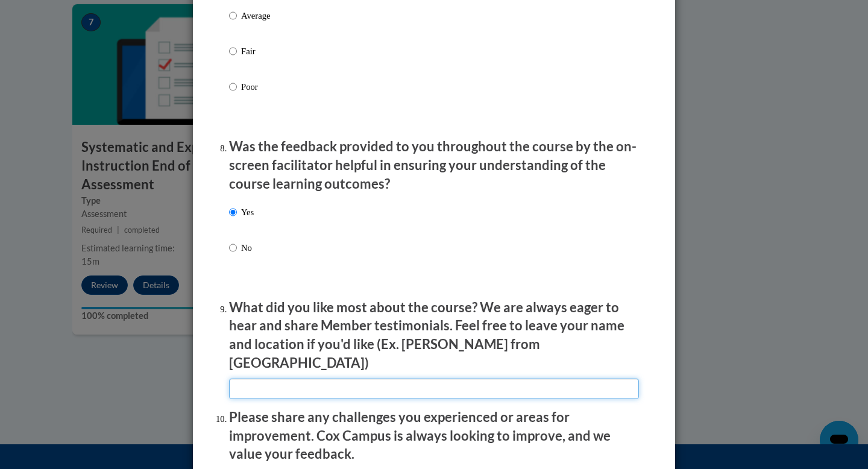
click at [237, 381] on input "textbox" at bounding box center [434, 388] width 410 height 20
type input "Great information"
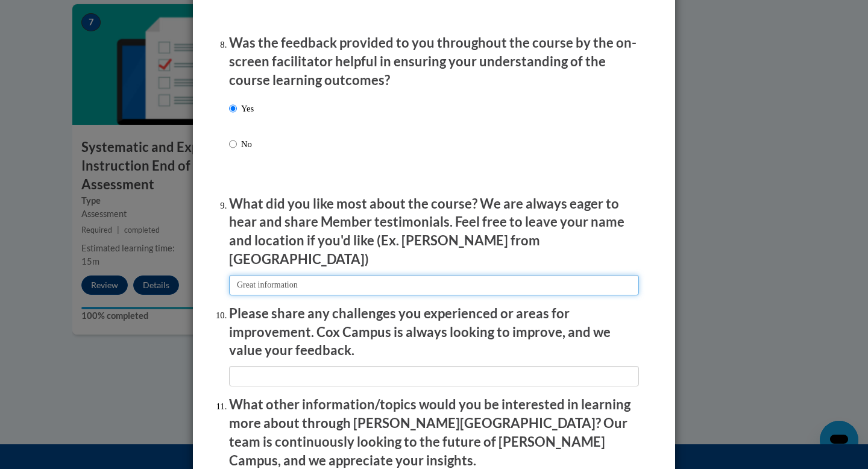
scroll to position [1876, 0]
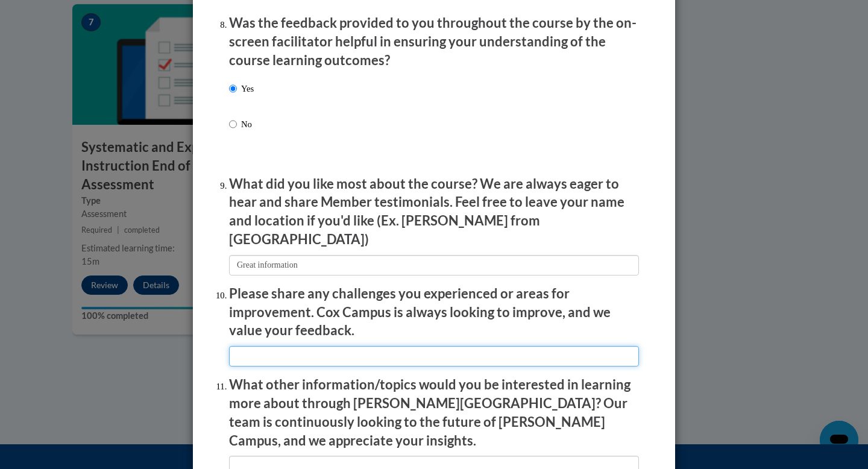
click at [282, 353] on input "textbox" at bounding box center [434, 356] width 410 height 20
type input "None"
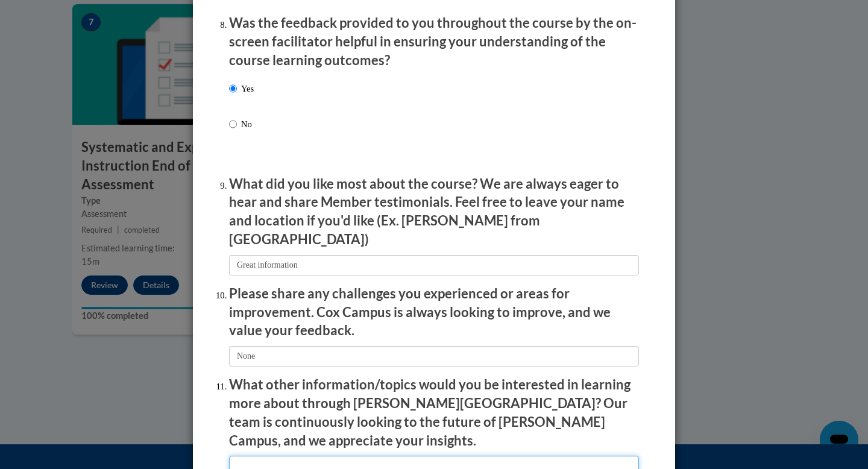
click at [290, 456] on input "textbox" at bounding box center [434, 466] width 410 height 20
type input "Coaching"
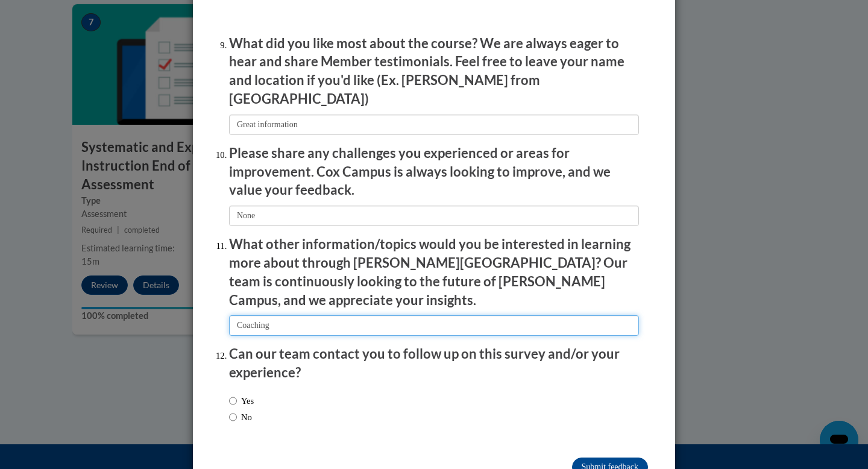
scroll to position [2038, 0]
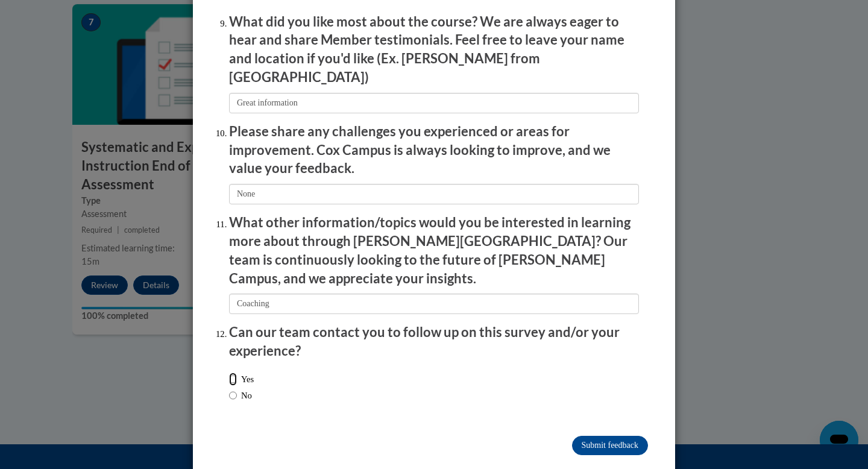
click at [229, 372] on input "Yes" at bounding box center [233, 378] width 8 height 13
radio input "true"
click at [229, 389] on input "No" at bounding box center [233, 395] width 8 height 13
radio input "true"
click at [617, 436] on input "Submit feedback" at bounding box center [610, 445] width 76 height 19
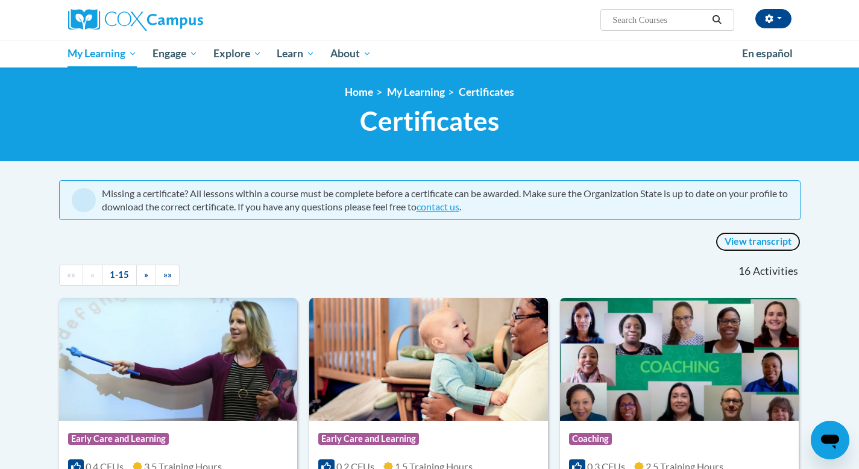
click at [748, 243] on link "View transcript" at bounding box center [757, 241] width 85 height 19
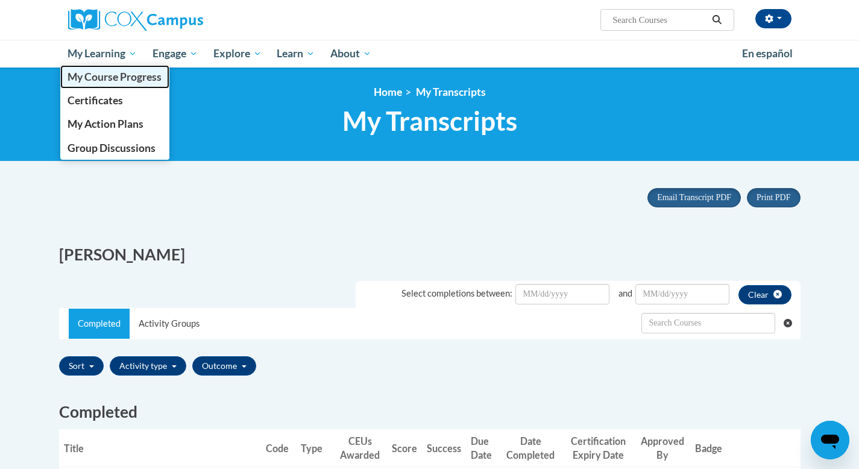
click at [114, 80] on span "My Course Progress" at bounding box center [114, 77] width 94 height 13
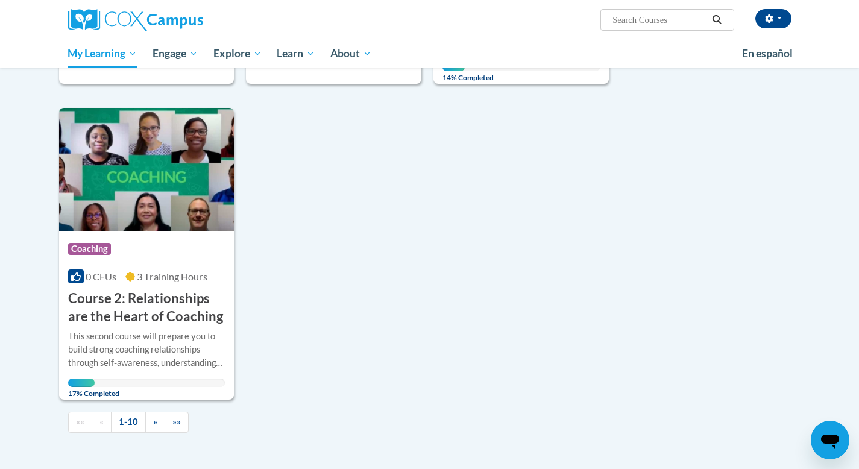
scroll to position [1127, 0]
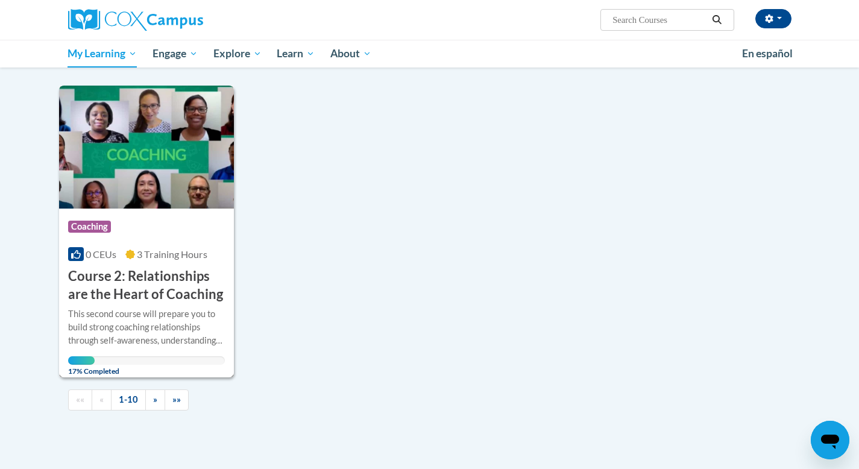
click at [153, 324] on div "More Info Open This second course will prepare you to build strong coaching rel…" at bounding box center [146, 339] width 175 height 70
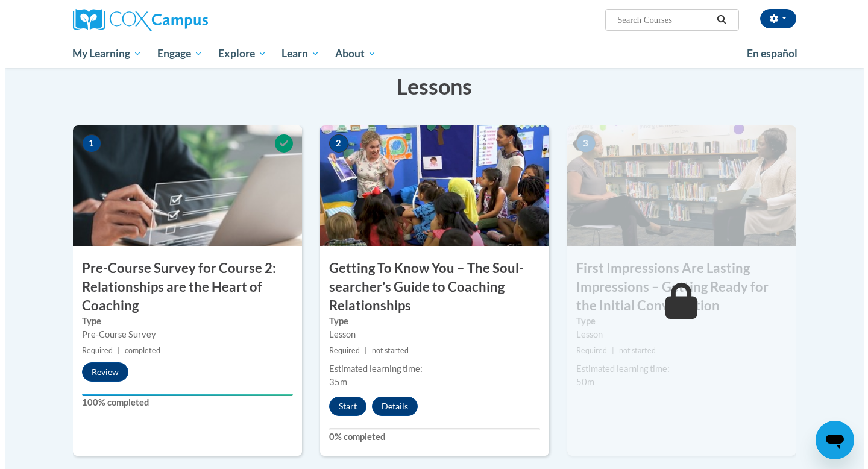
scroll to position [318, 0]
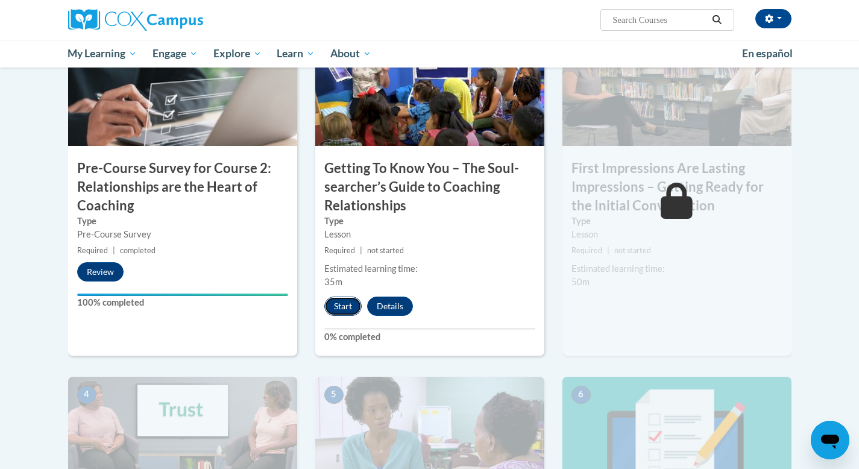
click at [337, 309] on button "Start" at bounding box center [342, 305] width 37 height 19
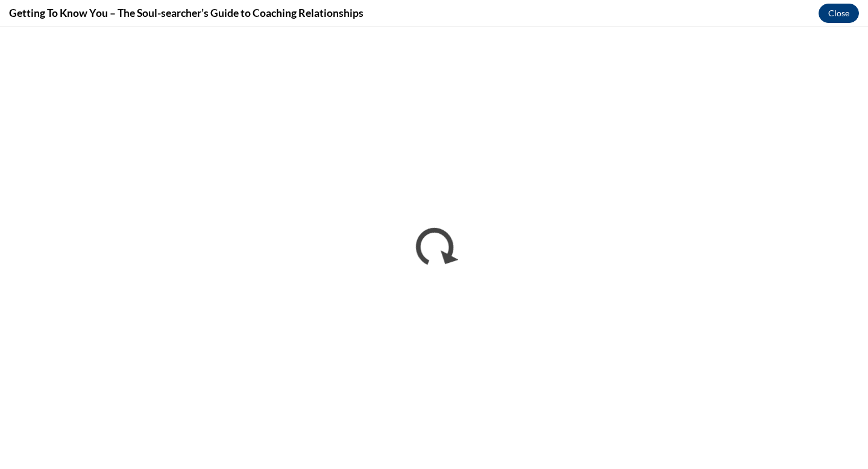
scroll to position [0, 0]
